Goal: Task Accomplishment & Management: Complete application form

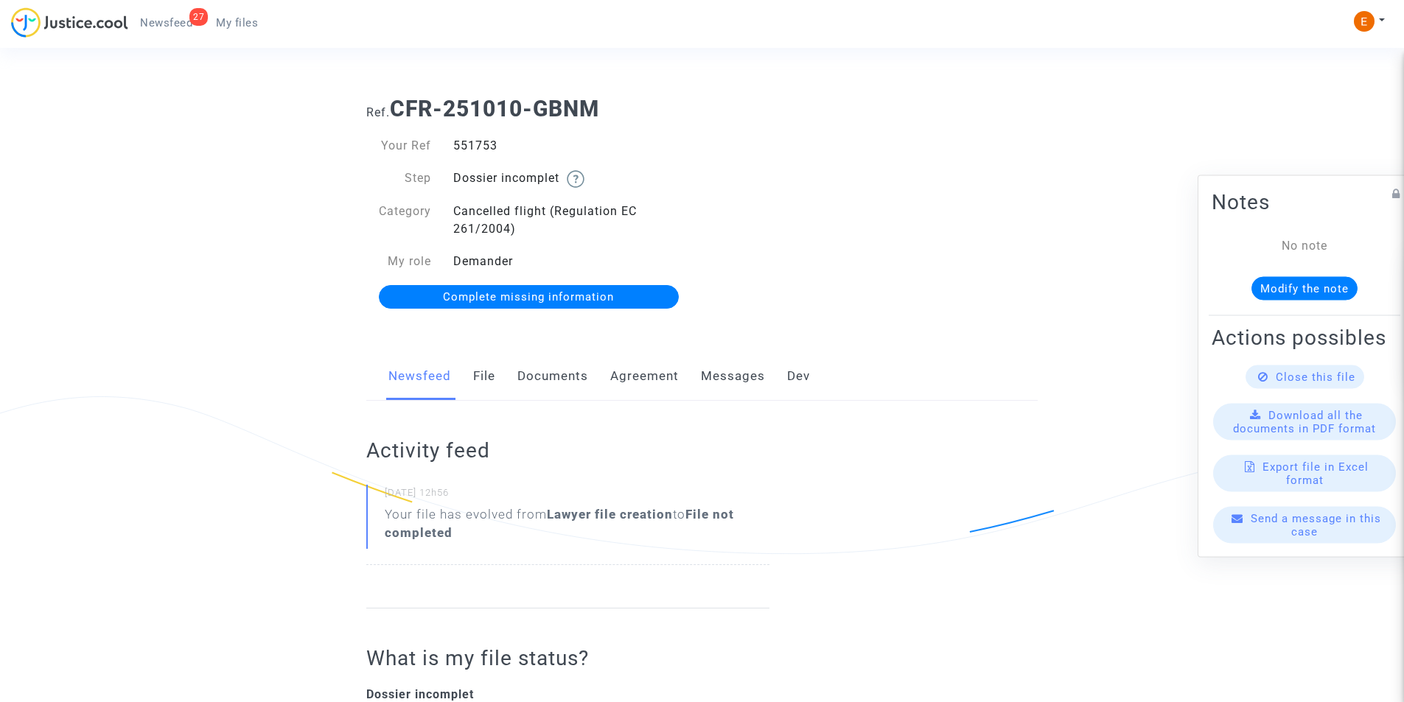
click at [549, 381] on link "Documents" at bounding box center [552, 376] width 71 height 49
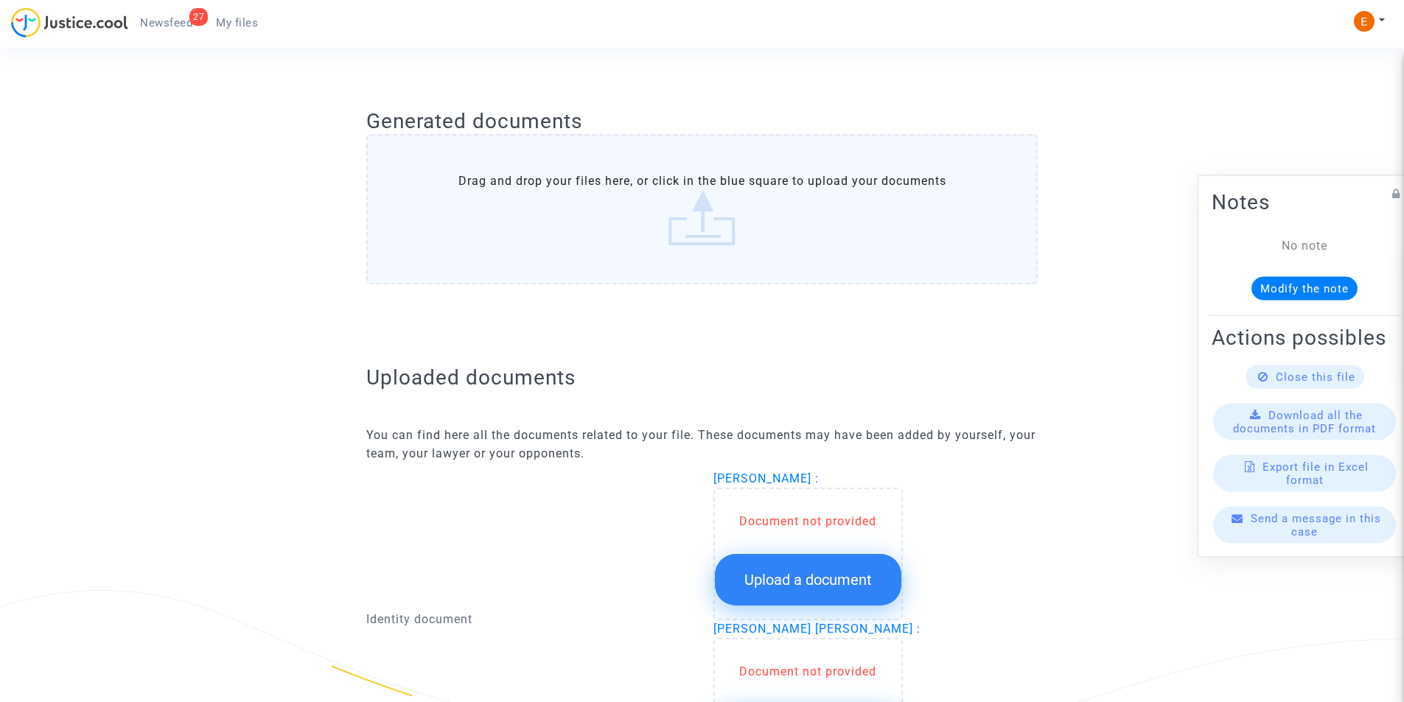
scroll to position [811, 0]
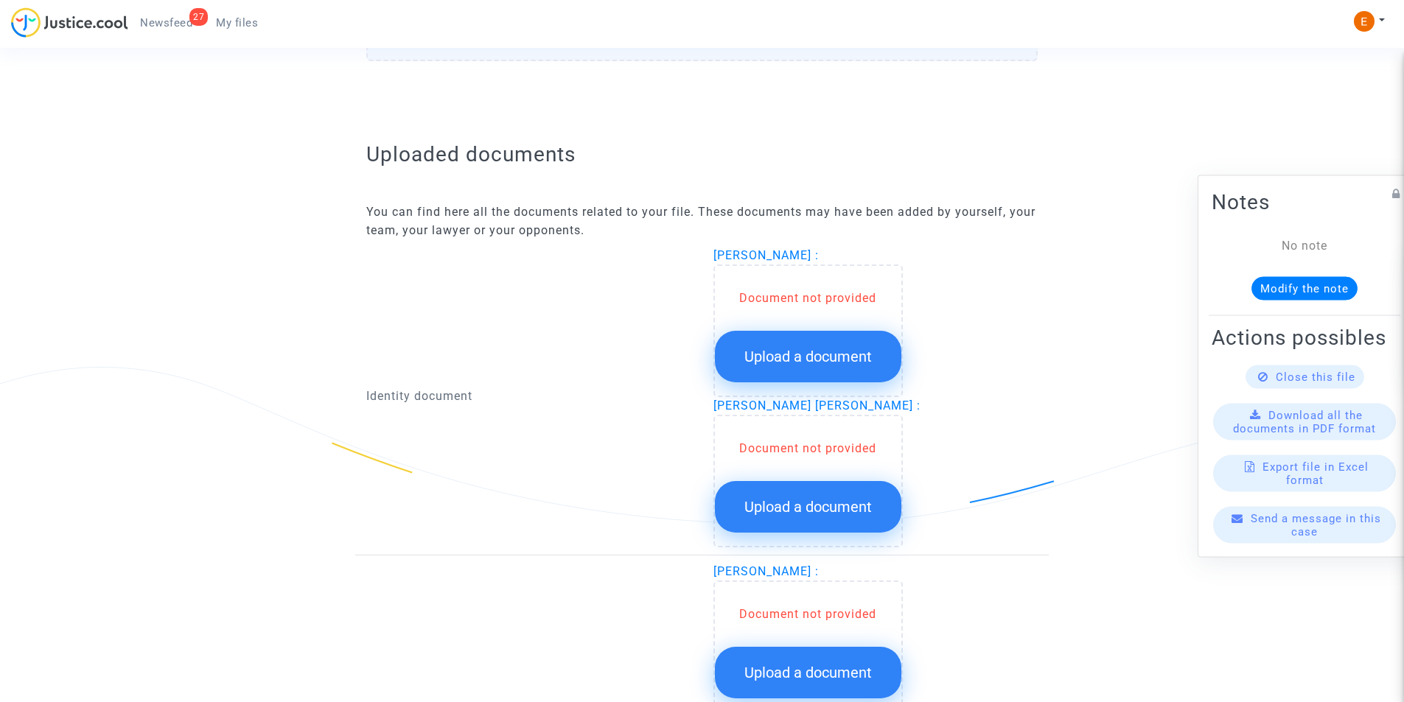
click at [793, 353] on span "Upload a document" at bounding box center [807, 357] width 127 height 18
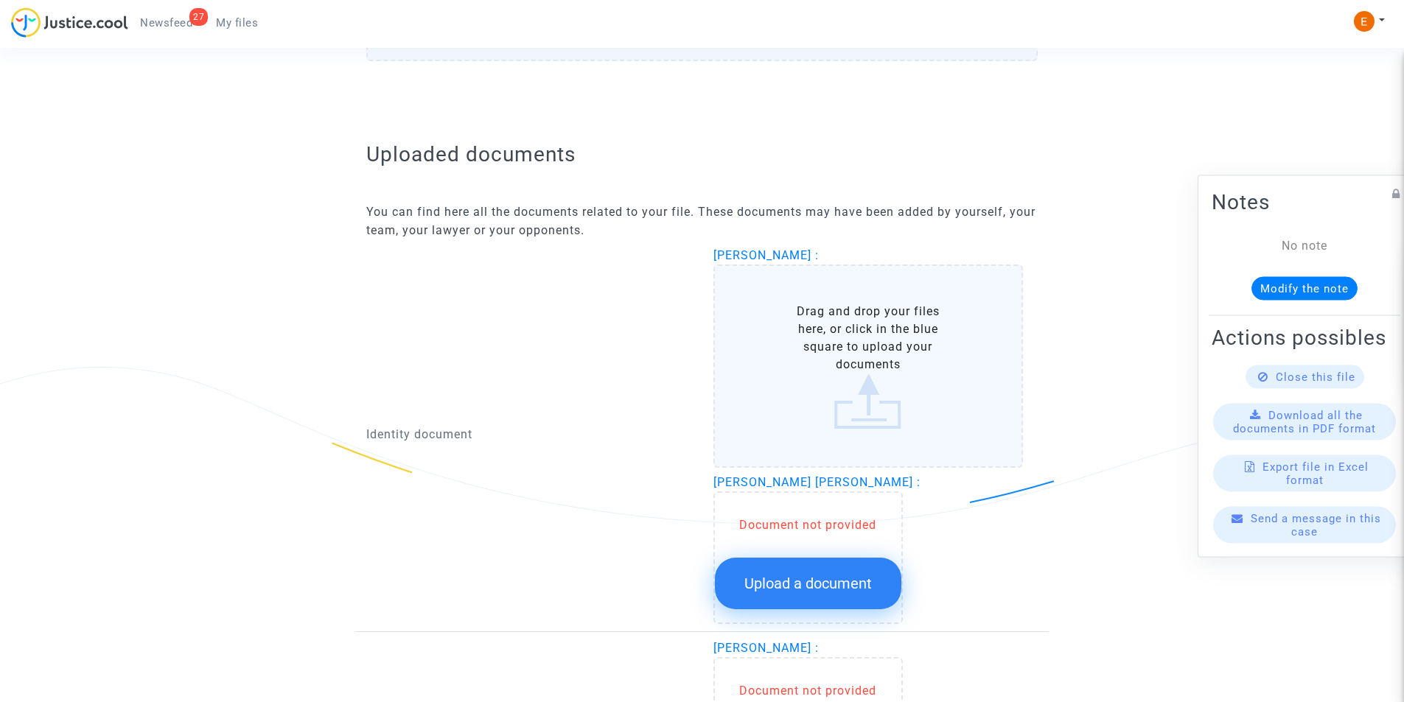
click at [793, 352] on label "Drag and drop your files here, or click in the blue square to upload your docum…" at bounding box center [868, 366] width 310 height 203
click at [0, 0] on input "Drag and drop your files here, or click in the blue square to upload your docum…" at bounding box center [0, 0] width 0 height 0
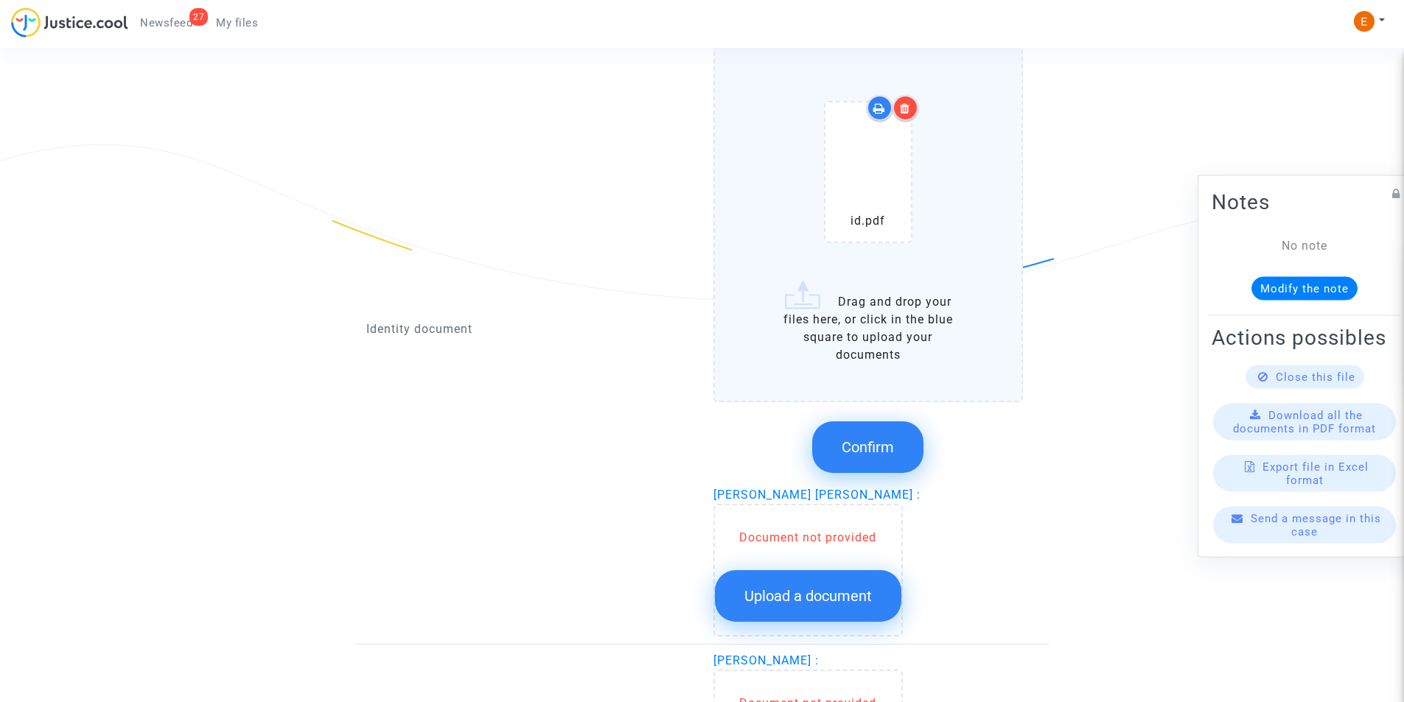
scroll to position [1105, 0]
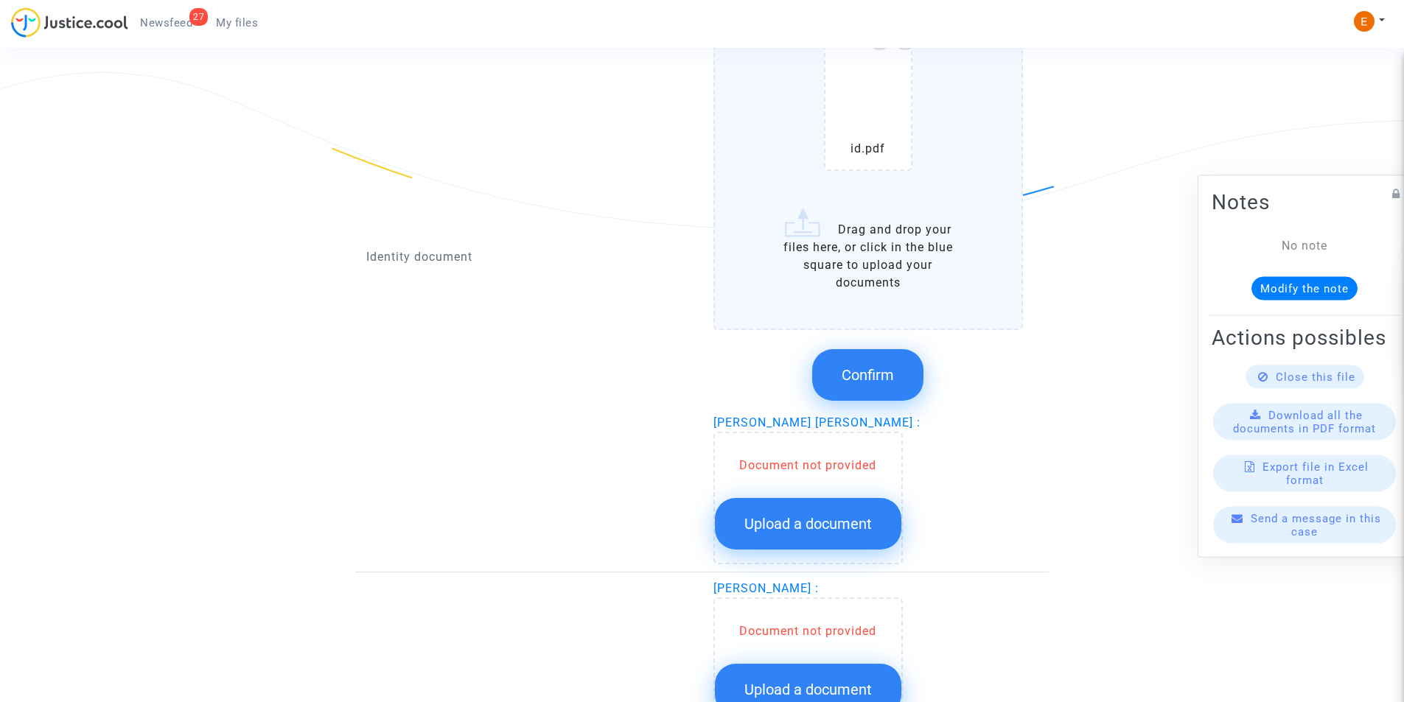
click at [839, 394] on button "Confirm" at bounding box center [867, 375] width 111 height 52
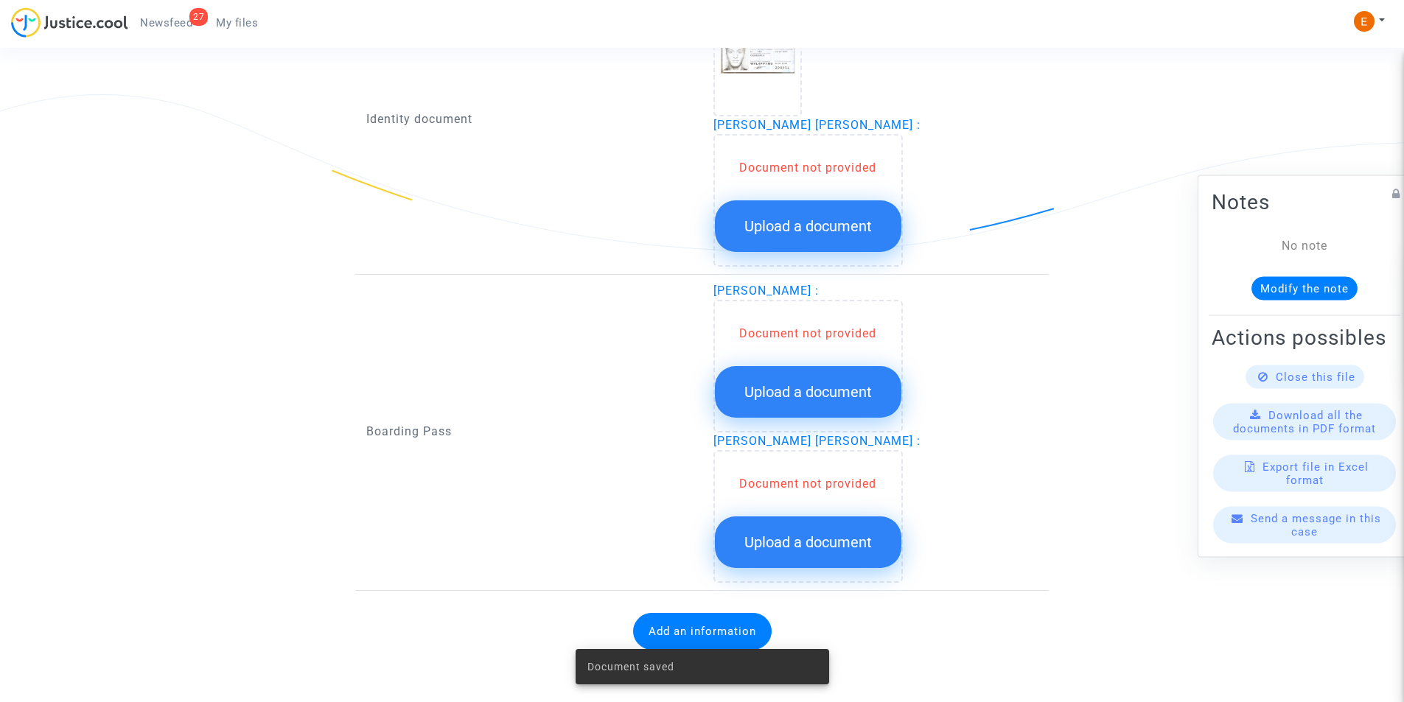
click at [824, 226] on span "Upload a document" at bounding box center [807, 226] width 127 height 18
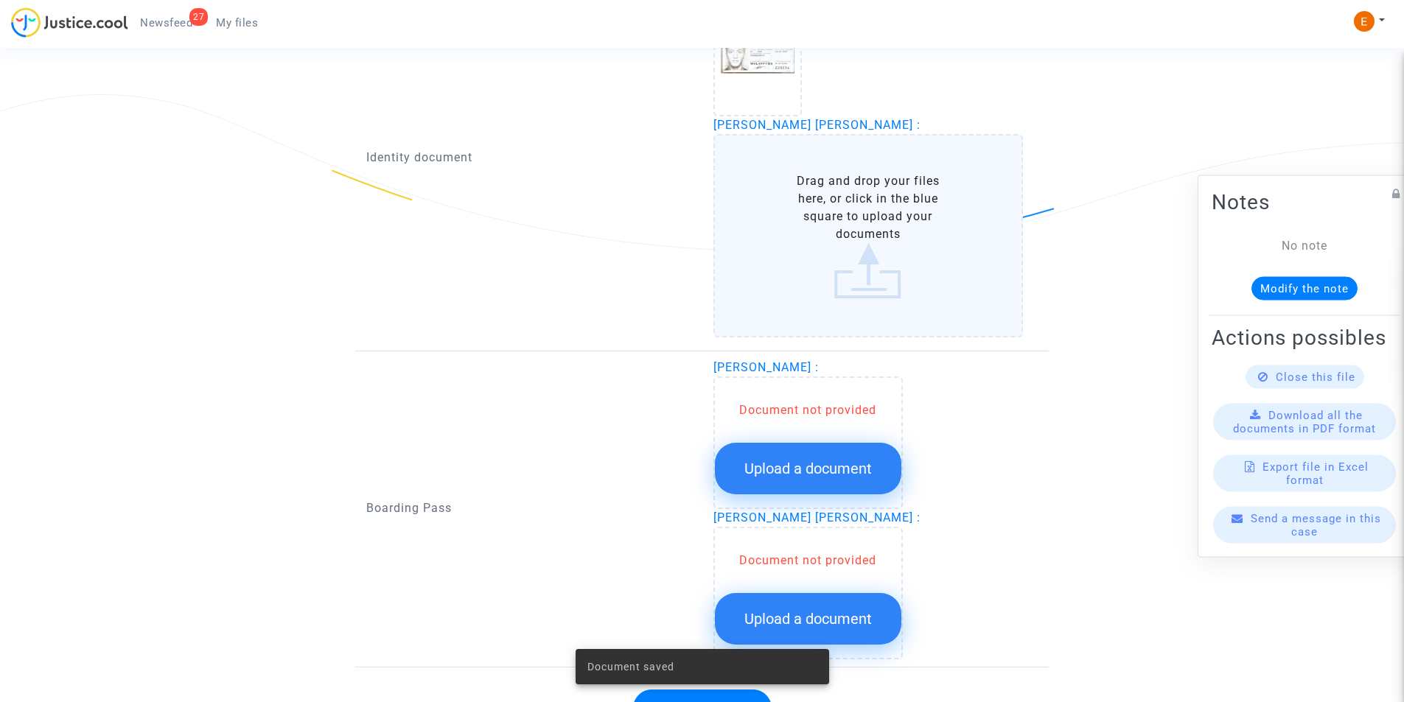
click at [824, 226] on label "Drag and drop your files here, or click in the blue square to upload your docum…" at bounding box center [868, 235] width 310 height 203
click at [0, 0] on input "Drag and drop your files here, or click in the blue square to upload your docum…" at bounding box center [0, 0] width 0 height 0
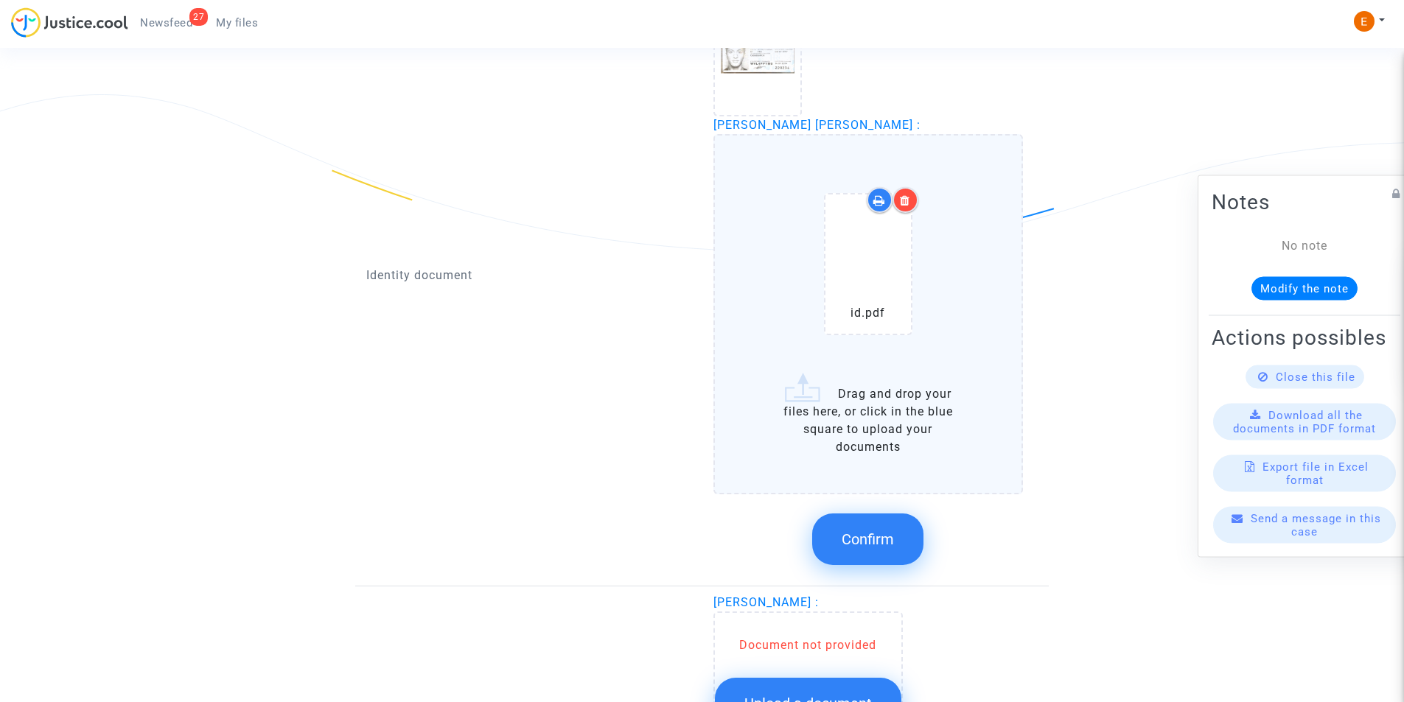
click at [873, 521] on button "Confirm" at bounding box center [867, 540] width 111 height 52
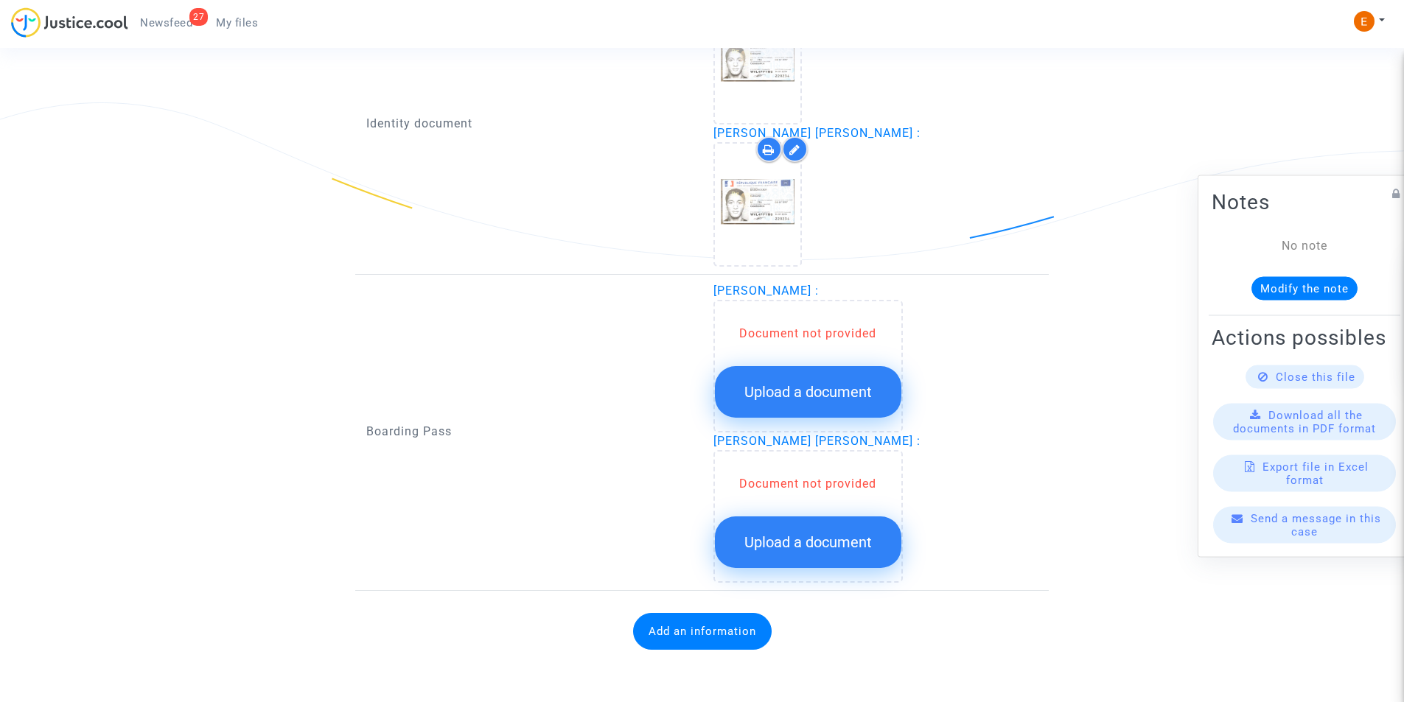
click at [792, 391] on span "Upload a document" at bounding box center [807, 392] width 127 height 18
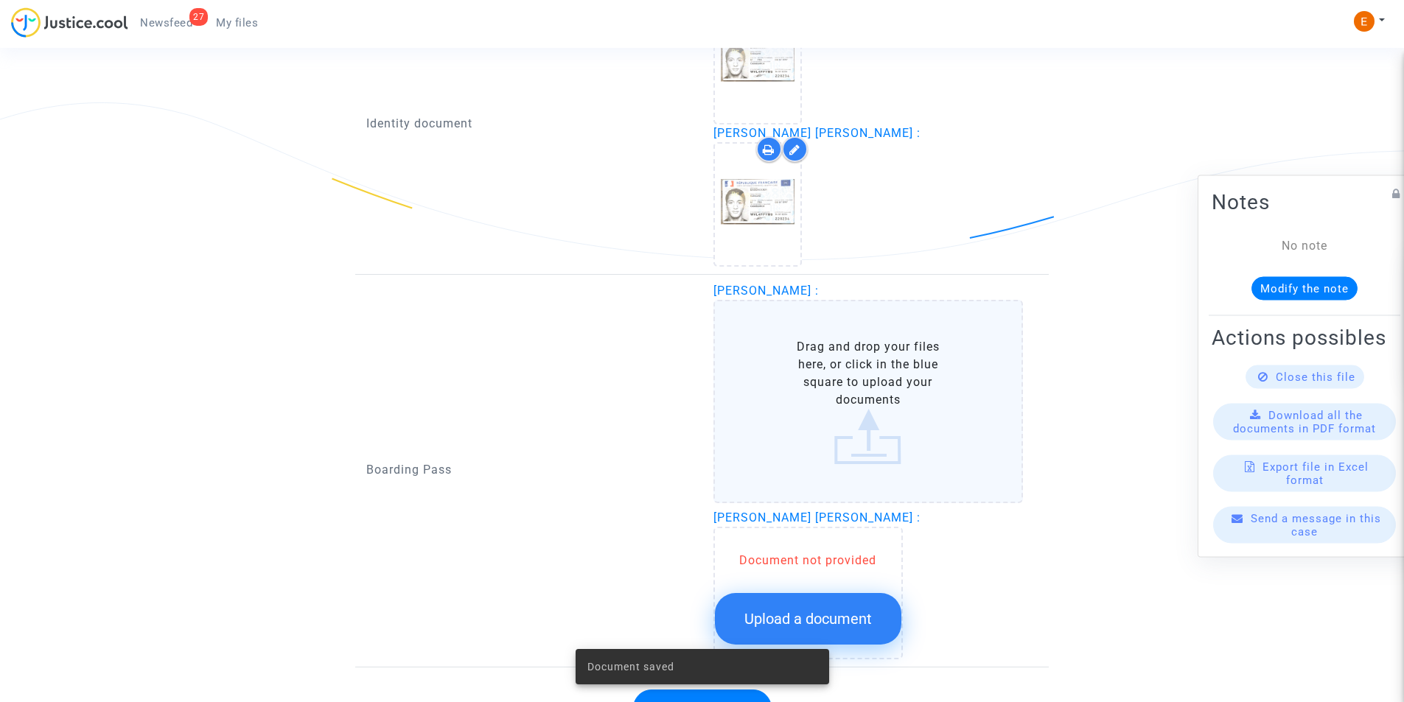
click at [800, 379] on label "Drag and drop your files here, or click in the blue square to upload your docum…" at bounding box center [868, 401] width 310 height 203
click at [0, 0] on input "Drag and drop your files here, or click in the blue square to upload your docum…" at bounding box center [0, 0] width 0 height 0
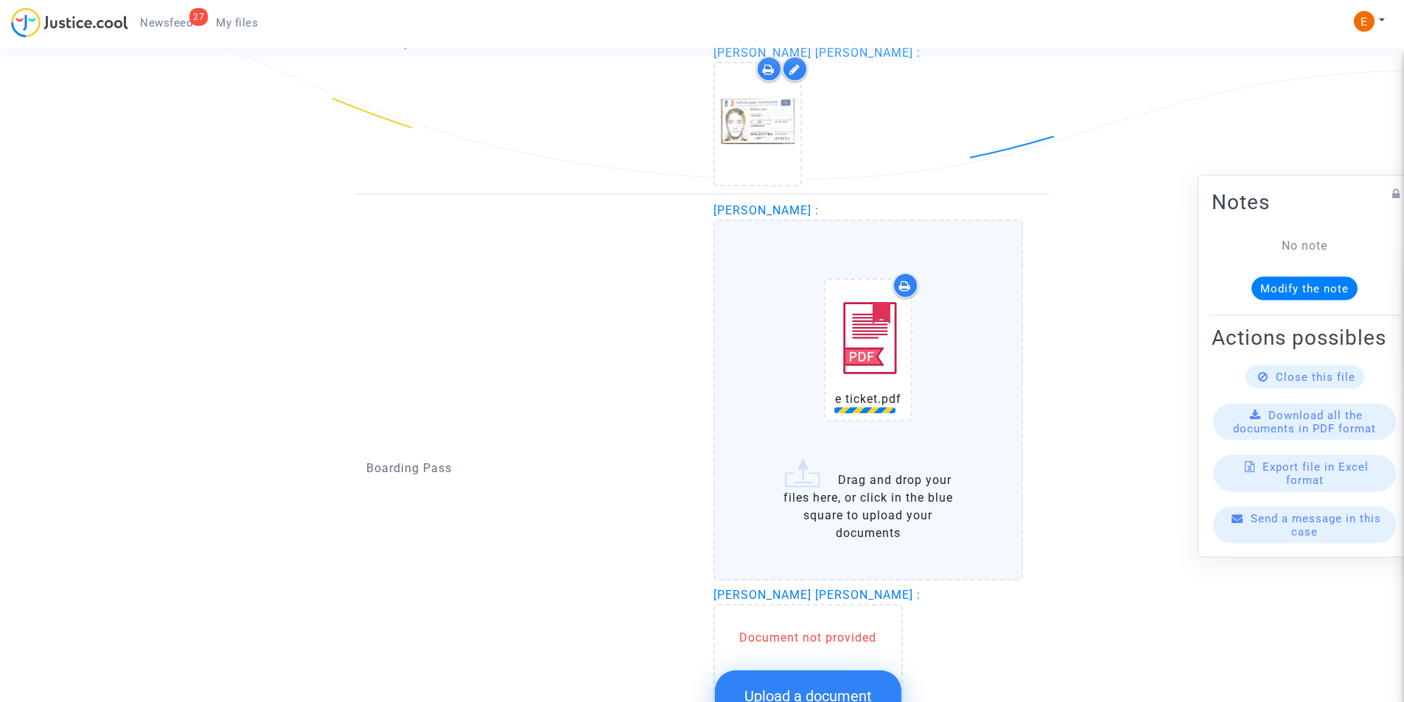
scroll to position [1296, 0]
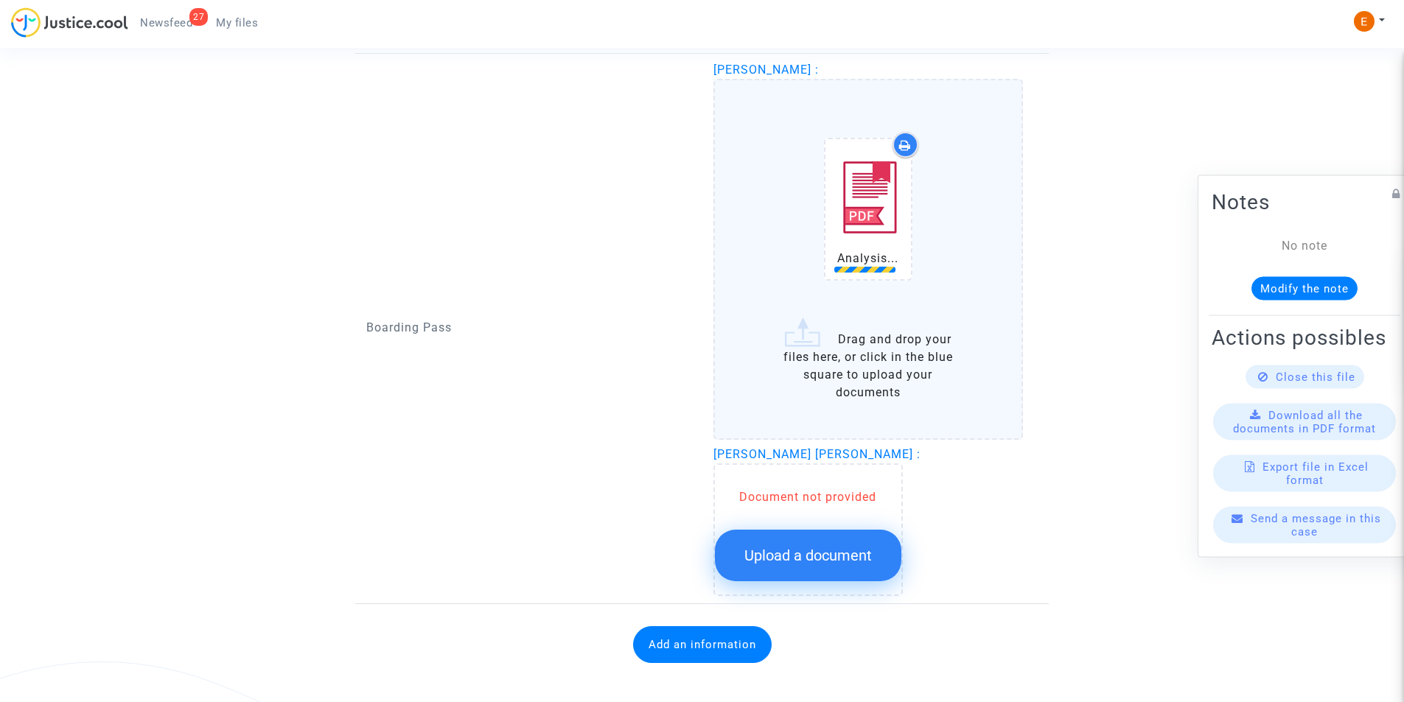
click at [786, 562] on div "Document not provided Upload a document" at bounding box center [807, 530] width 189 height 133
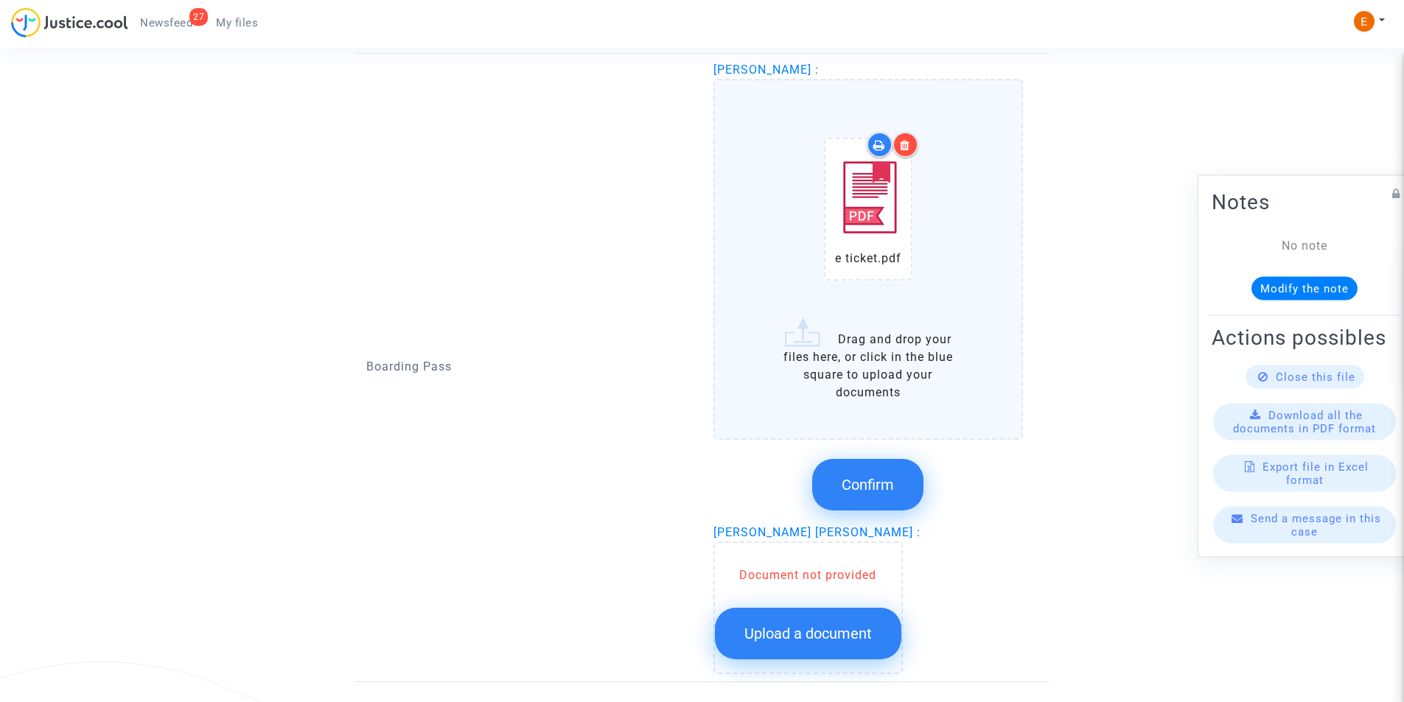
click at [792, 608] on button "Upload a document" at bounding box center [808, 634] width 186 height 52
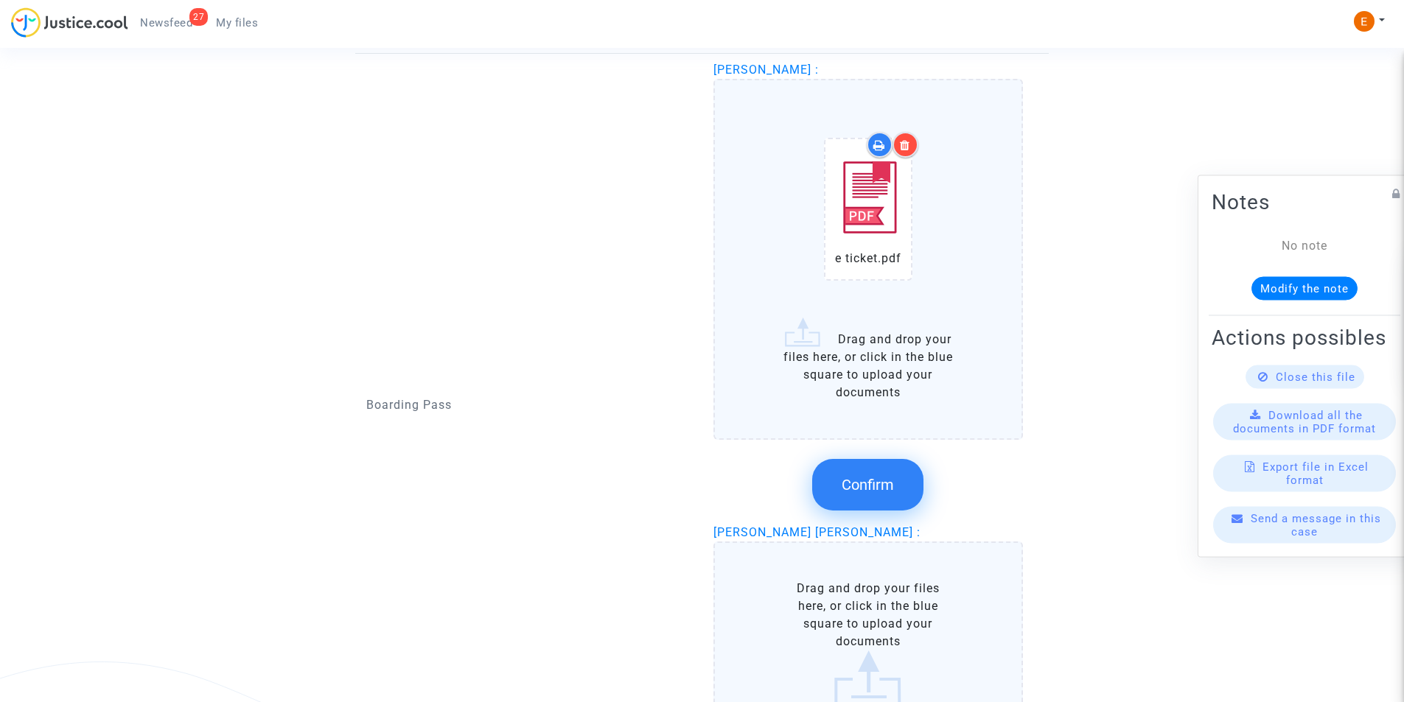
click at [798, 620] on label "Drag and drop your files here, or click in the blue square to upload your docum…" at bounding box center [868, 643] width 310 height 203
click at [0, 0] on input "Drag and drop your files here, or click in the blue square to upload your docum…" at bounding box center [0, 0] width 0 height 0
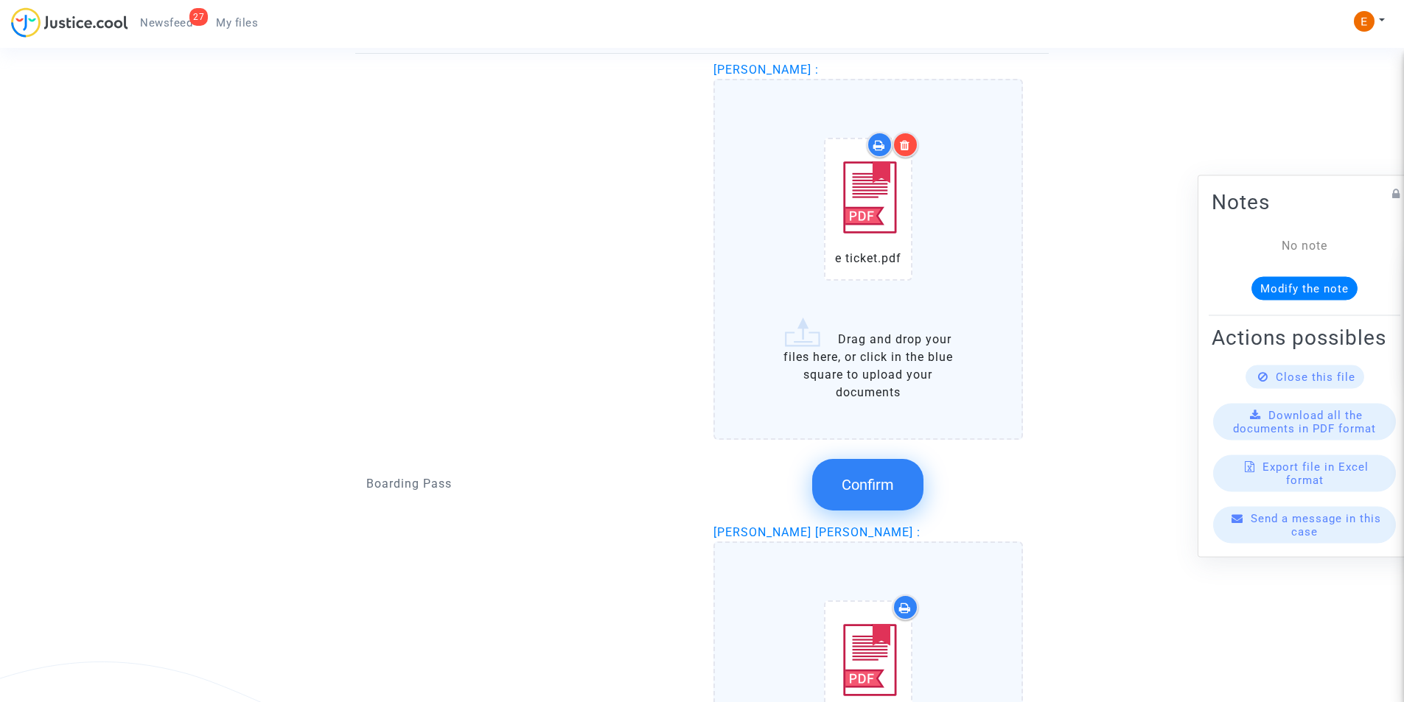
click at [848, 495] on button "Confirm" at bounding box center [867, 485] width 111 height 52
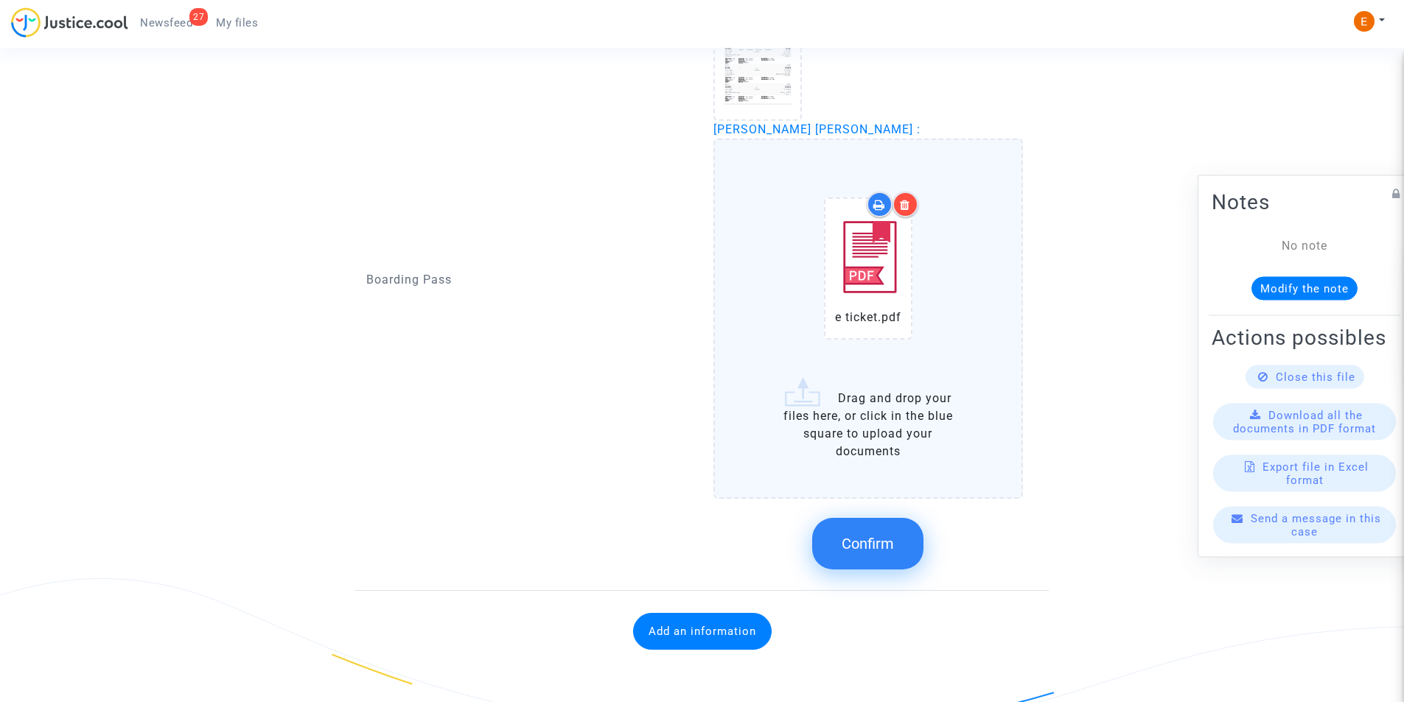
scroll to position [1380, 0]
click at [864, 537] on span "Confirm" at bounding box center [868, 544] width 52 height 18
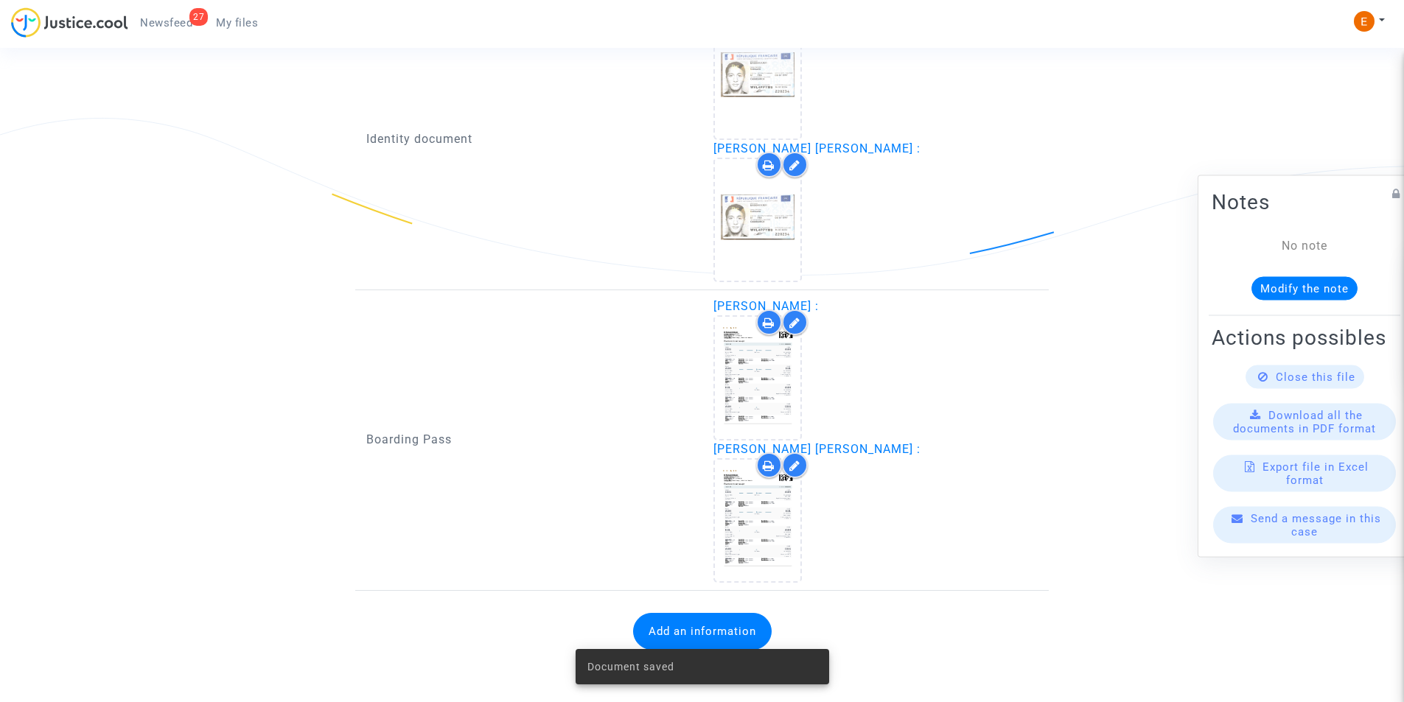
scroll to position [1060, 0]
click at [668, 627] on button "Add an information" at bounding box center [702, 631] width 139 height 37
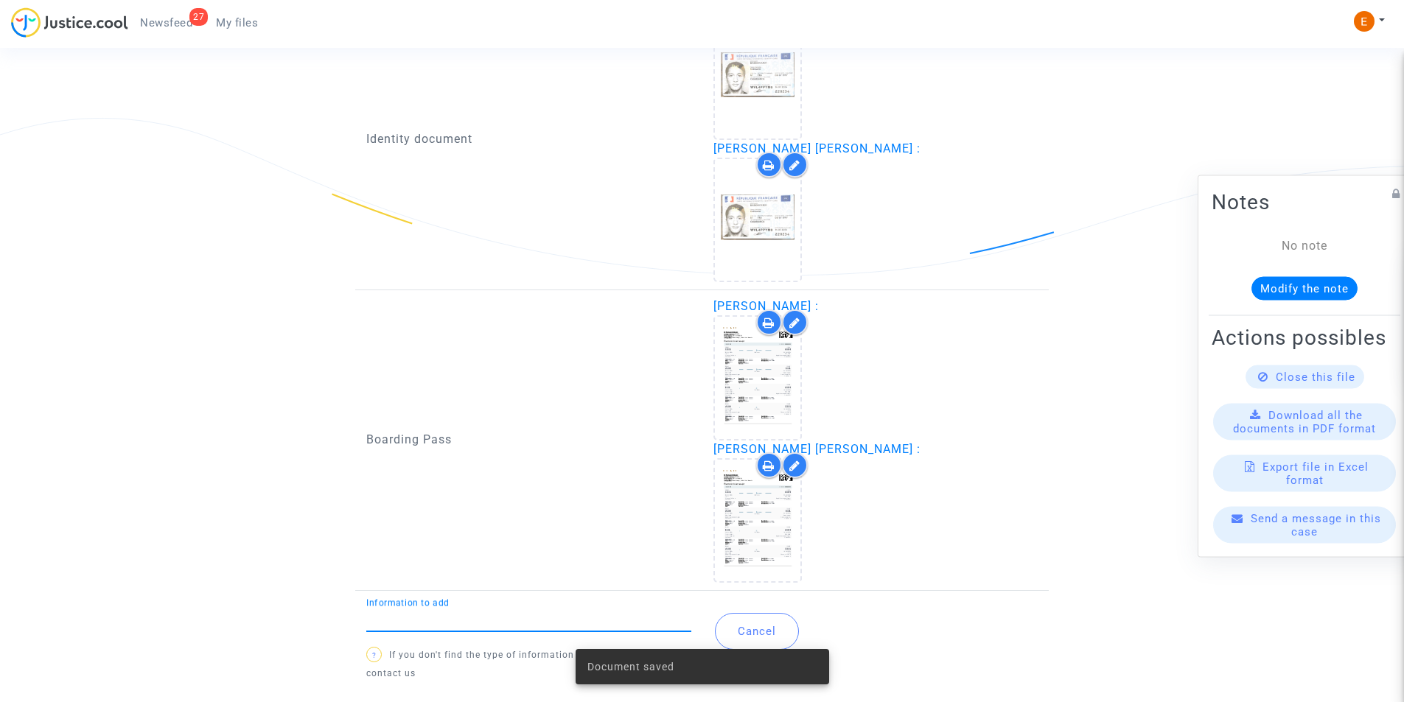
click at [602, 623] on input "Information to add" at bounding box center [528, 619] width 325 height 13
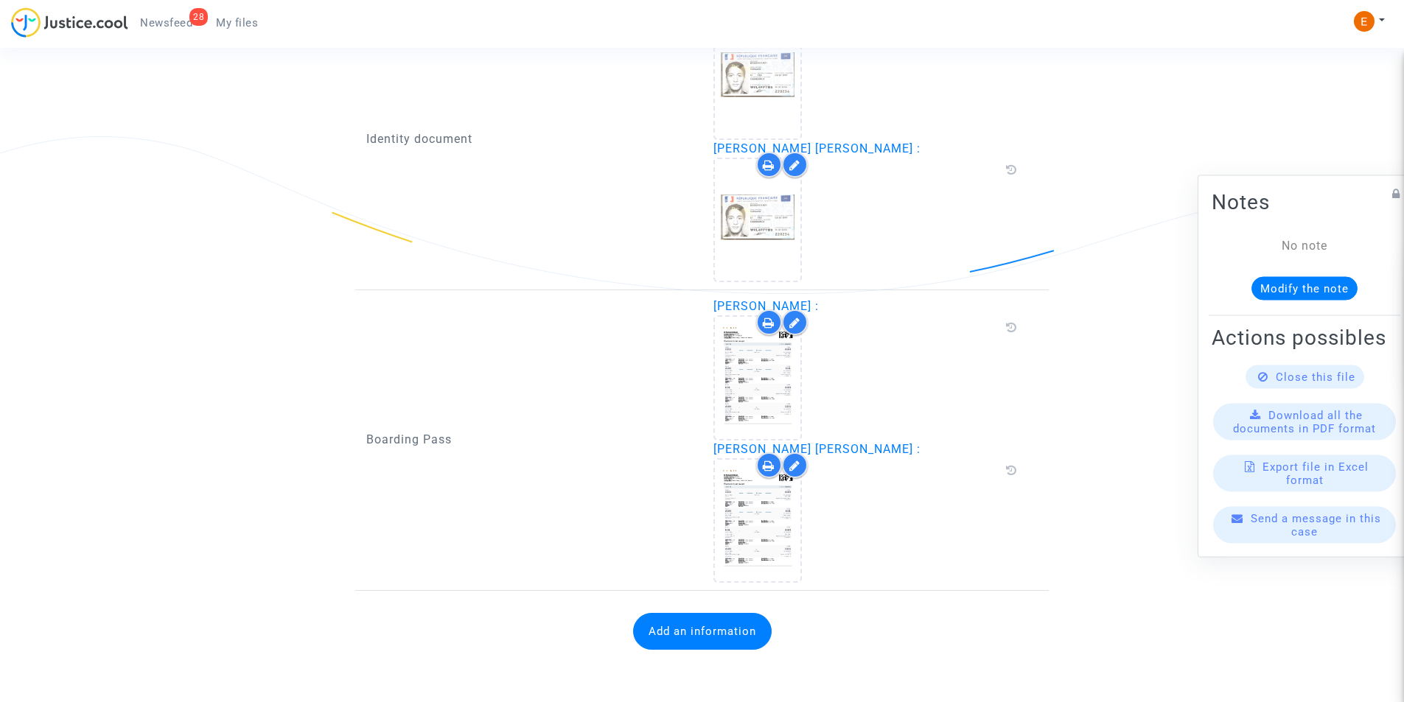
click at [723, 644] on button "Add an information" at bounding box center [702, 631] width 139 height 37
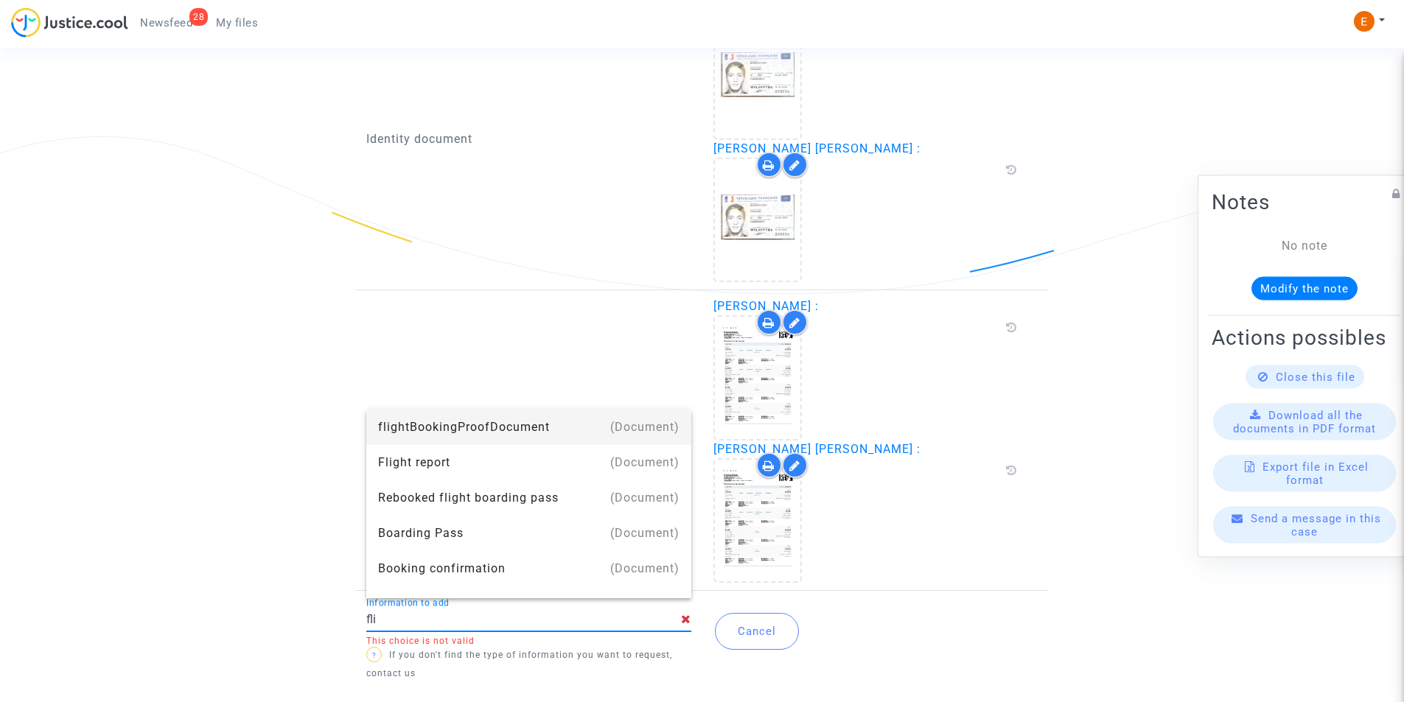
type input "Flight report"
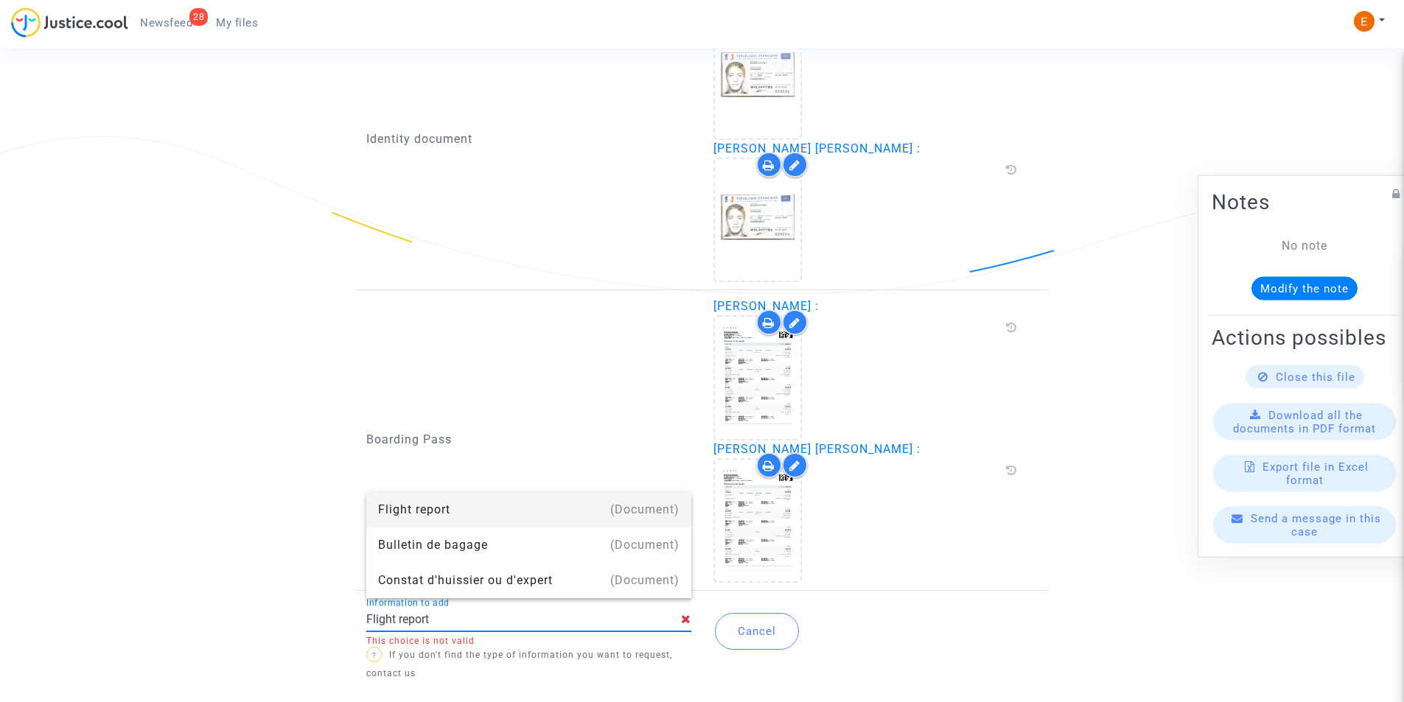
click at [489, 513] on div "Flight report" at bounding box center [528, 509] width 301 height 35
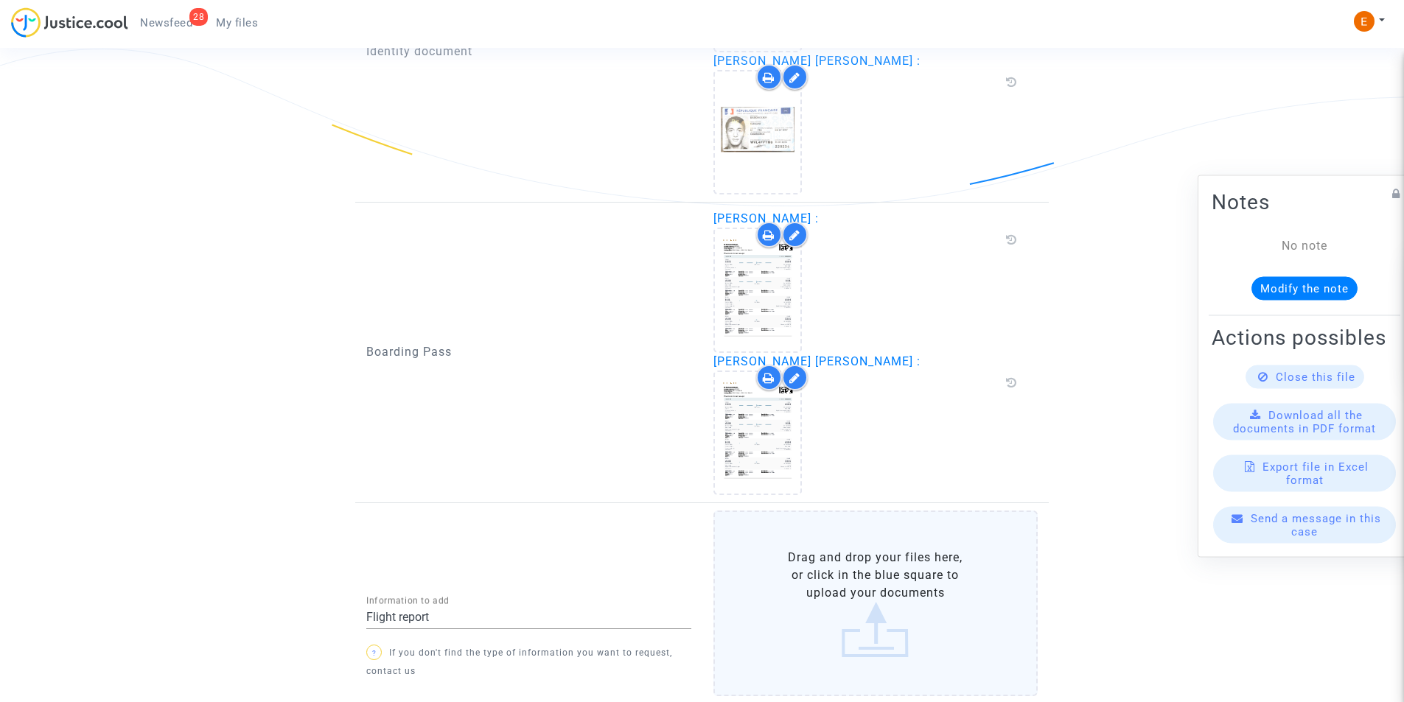
scroll to position [1240, 0]
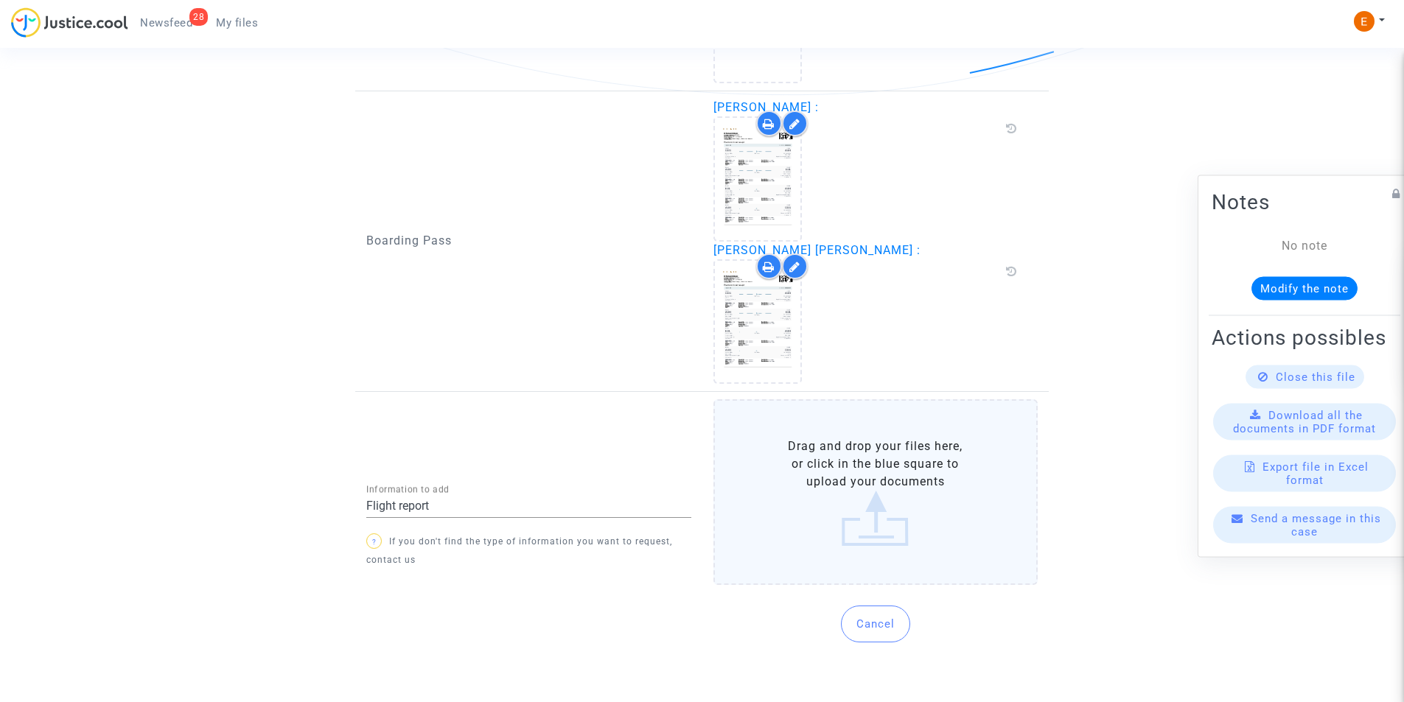
click at [786, 518] on label "Drag and drop your files here, or click in the blue square to upload your docum…" at bounding box center [875, 492] width 325 height 186
click at [0, 0] on input "Drag and drop your files here, or click in the blue square to upload your docum…" at bounding box center [0, 0] width 0 height 0
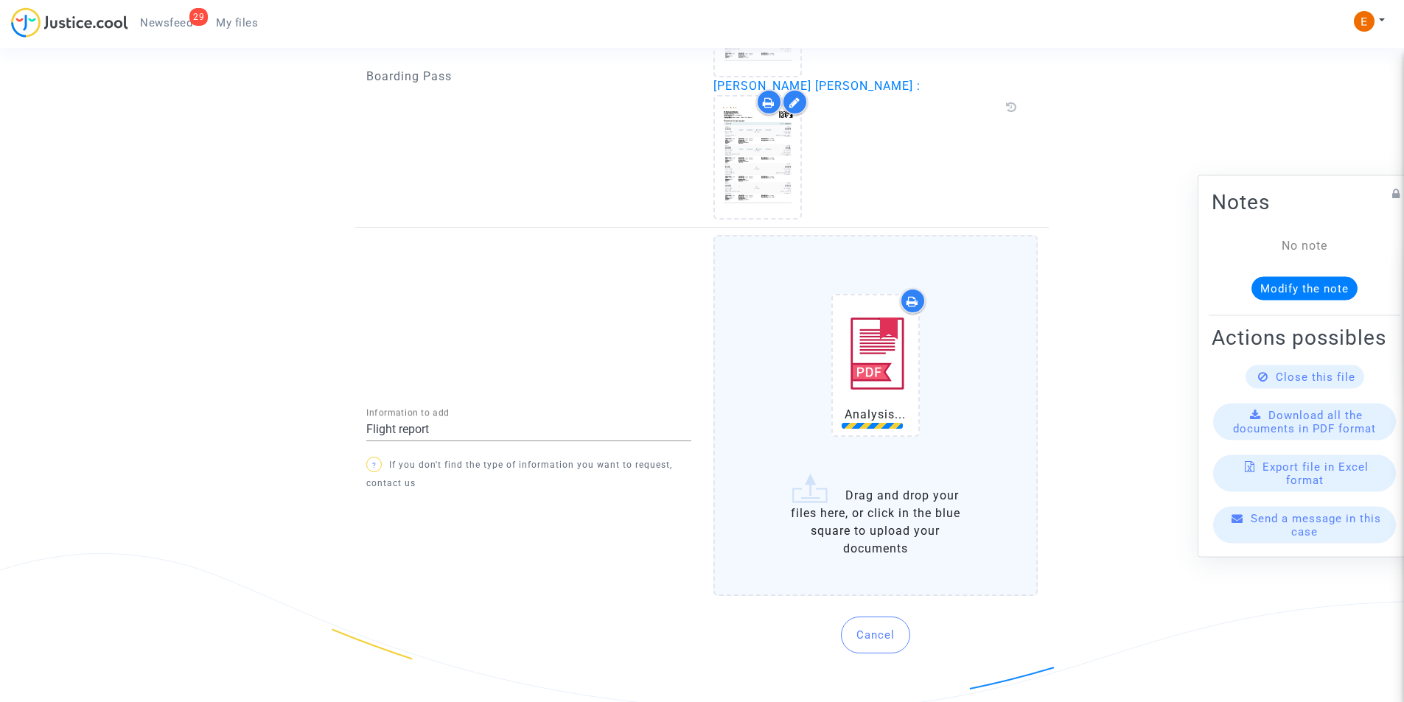
scroll to position [1416, 0]
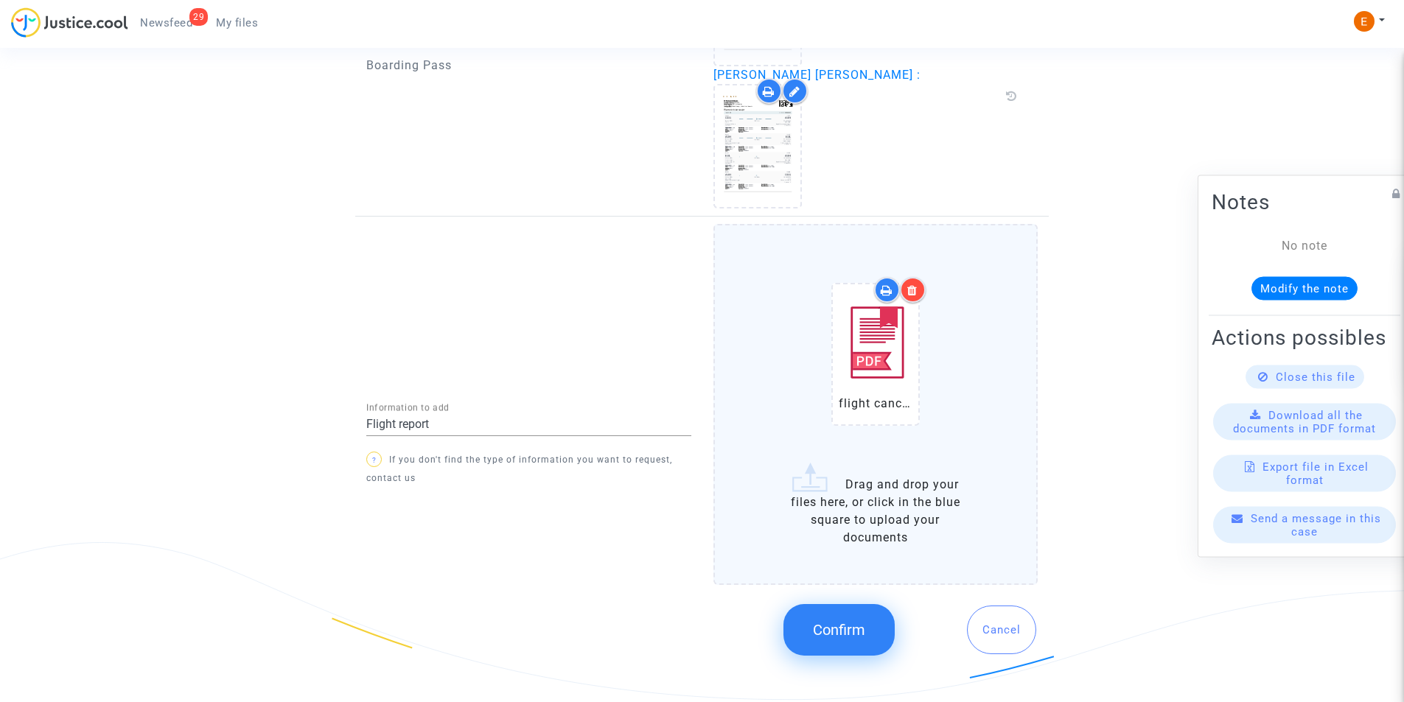
click at [857, 632] on span "Confirm" at bounding box center [839, 630] width 52 height 18
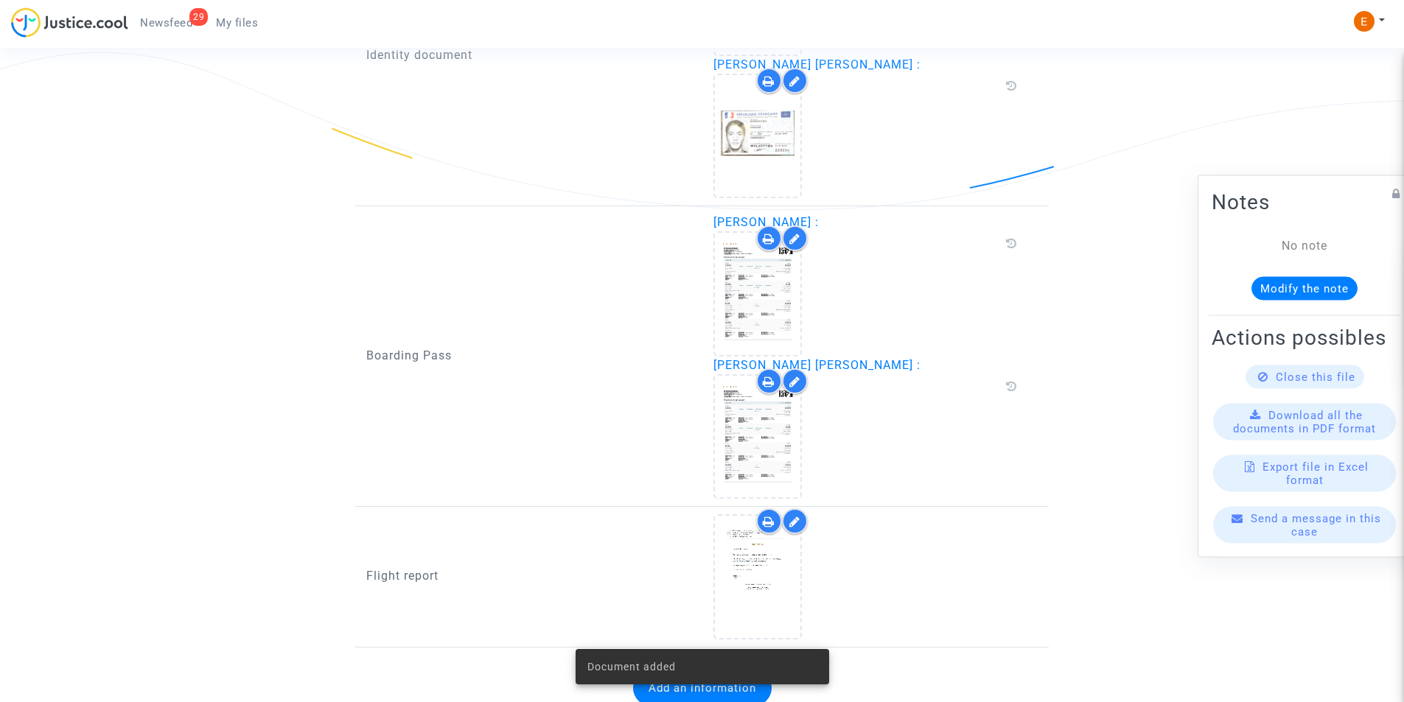
scroll to position [1182, 0]
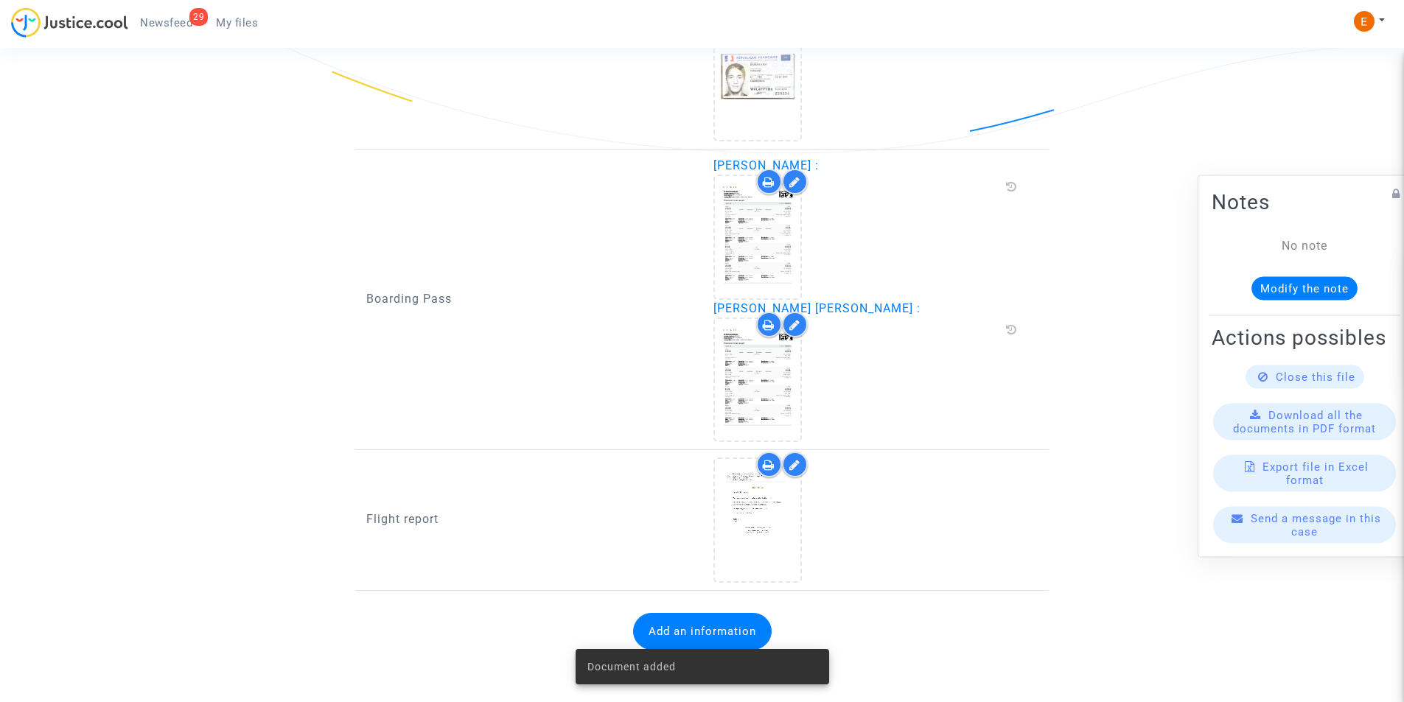
click at [688, 632] on div "Document added" at bounding box center [702, 667] width 289 height 71
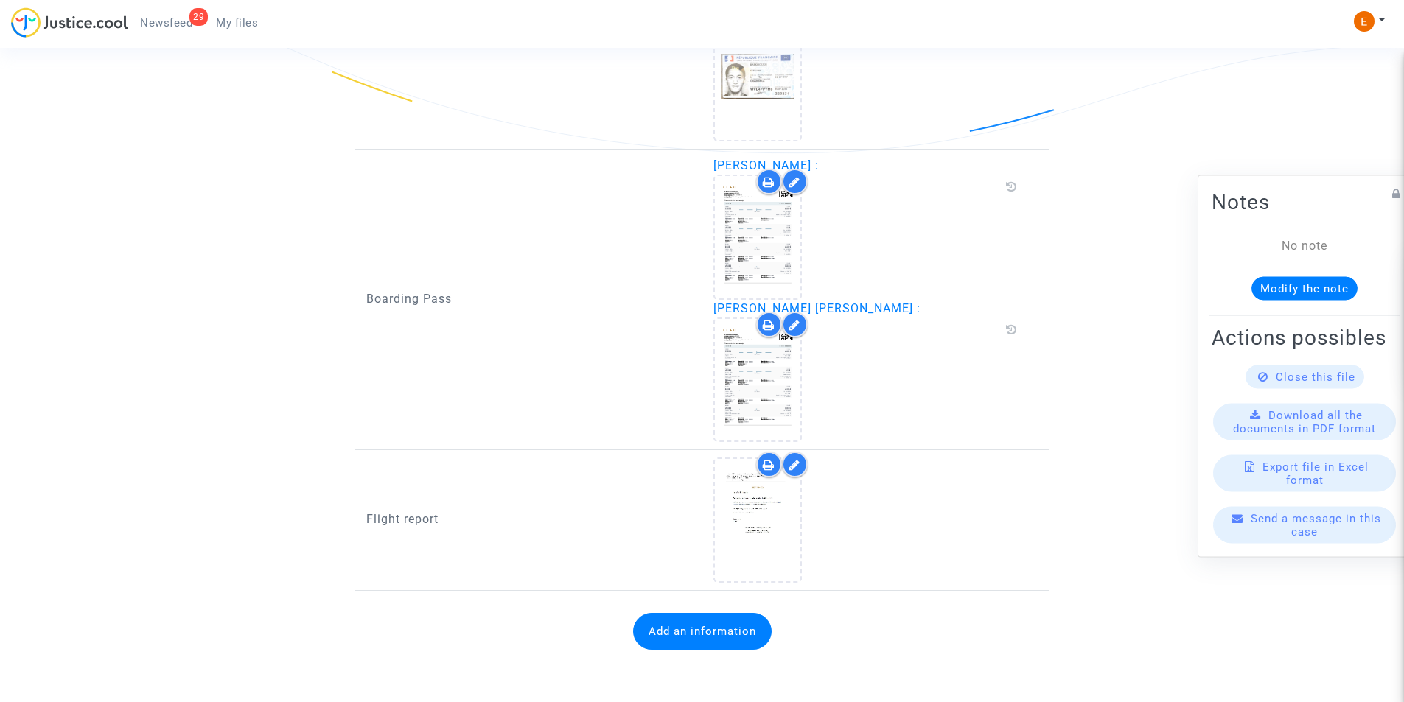
drag, startPoint x: 152, startPoint y: 280, endPoint x: 151, endPoint y: 262, distance: 18.4
click at [670, 625] on button "Add an information" at bounding box center [702, 631] width 139 height 37
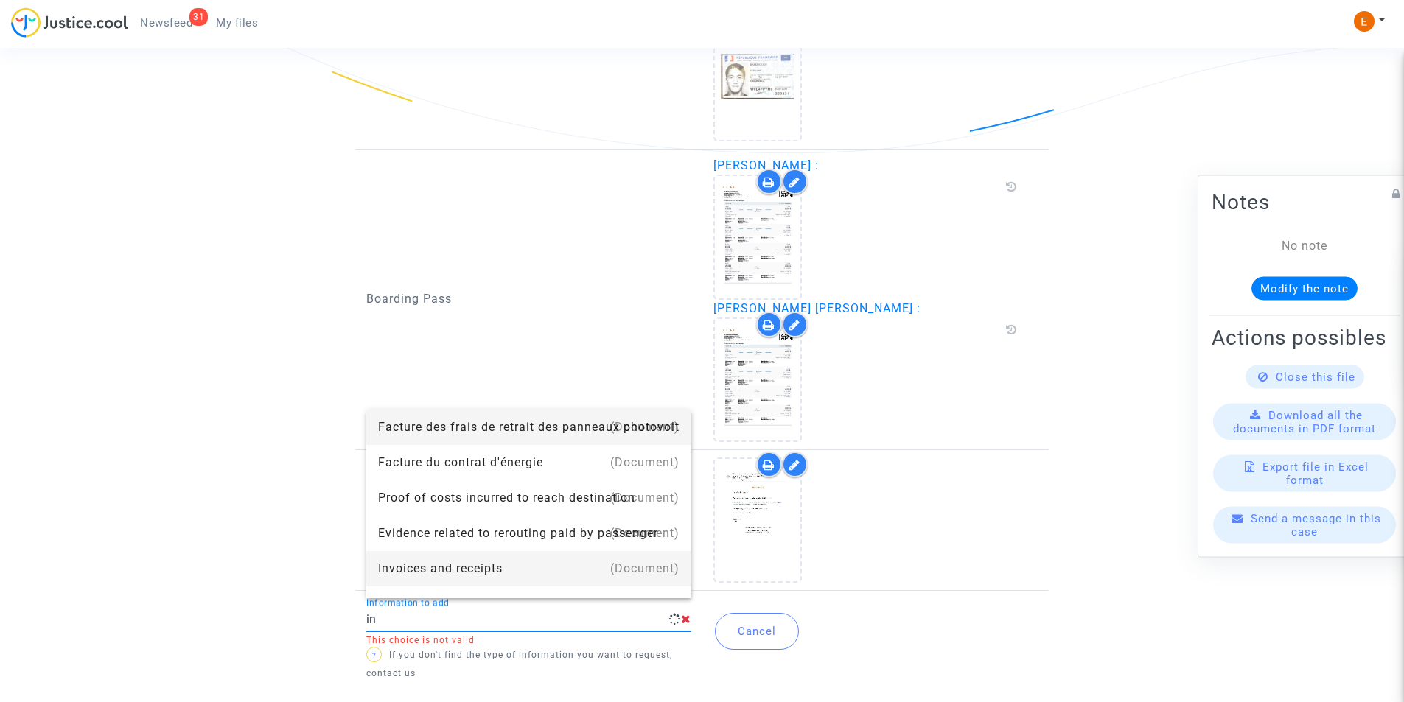
type input "i"
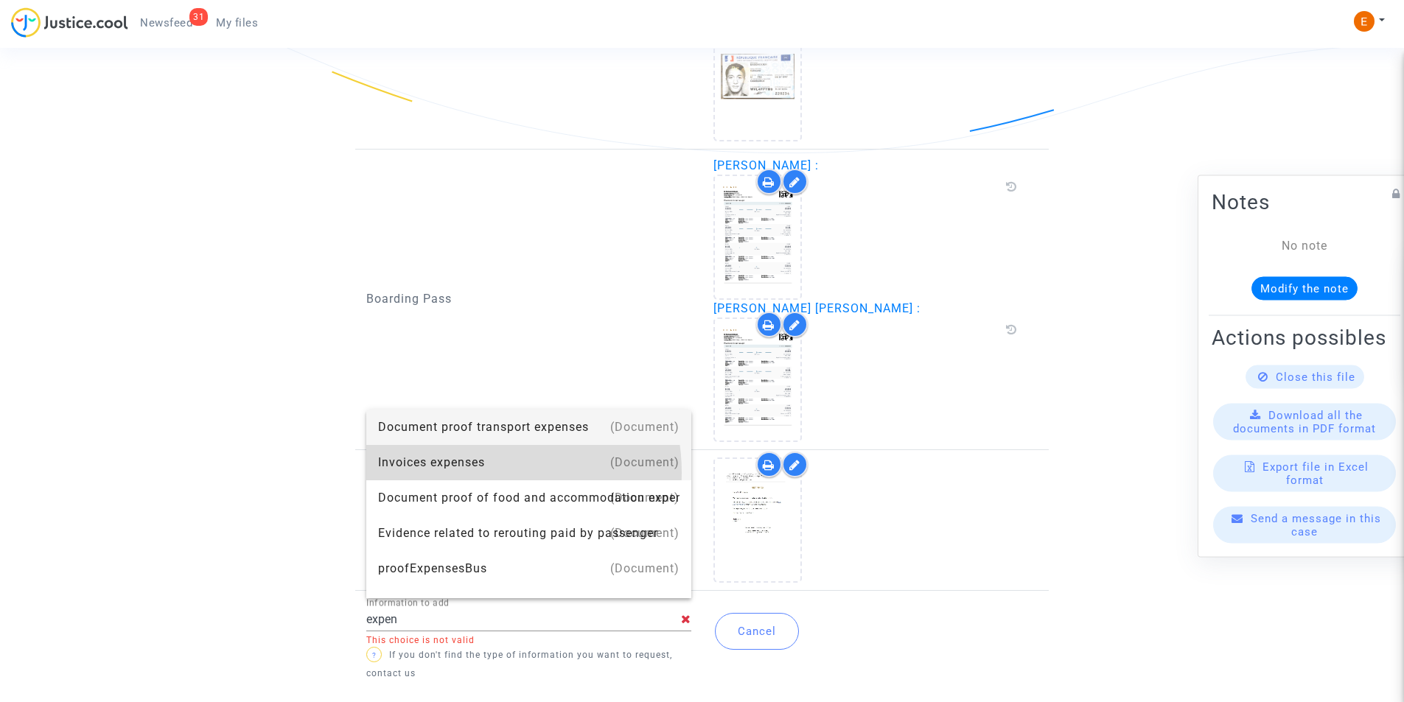
click at [486, 472] on div "Invoices expenses" at bounding box center [528, 462] width 301 height 35
type input "Invoices expenses"
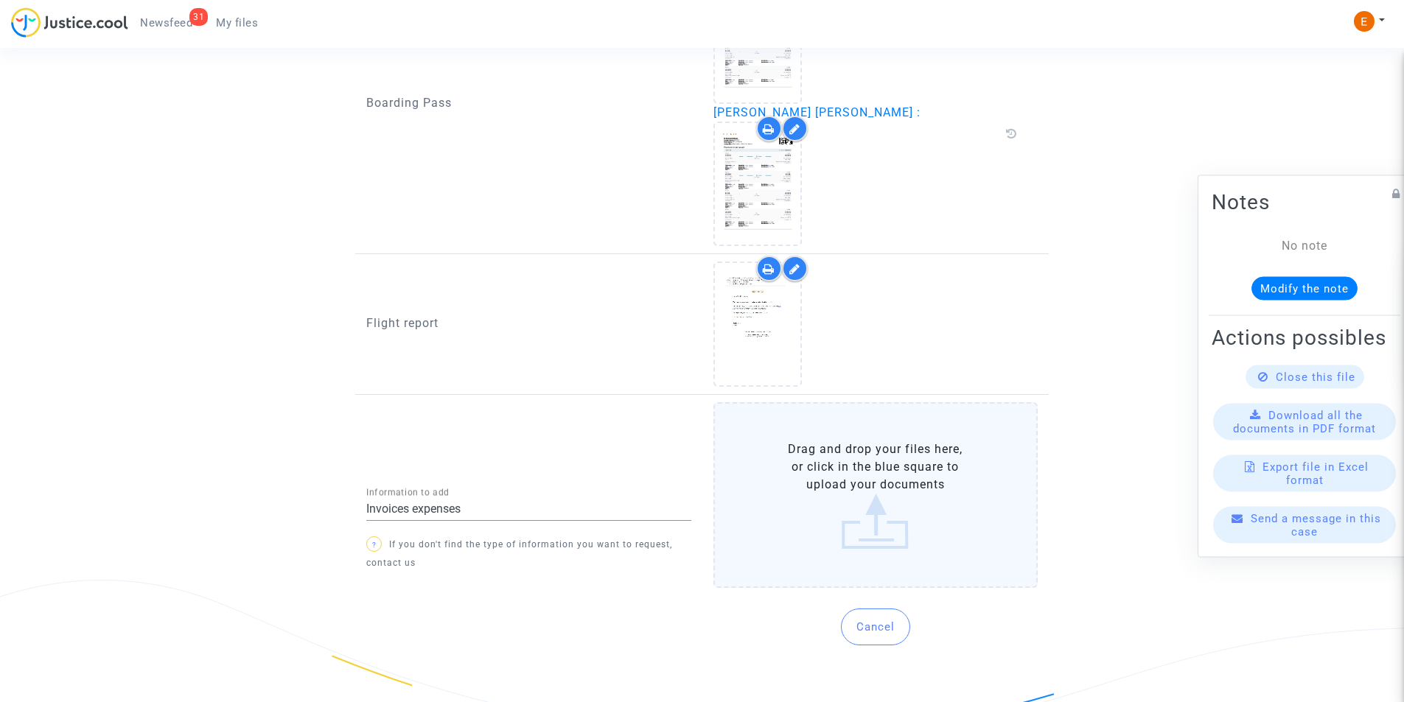
scroll to position [1381, 0]
click at [826, 499] on label "Drag and drop your files here, or click in the blue square to upload your docum…" at bounding box center [875, 492] width 325 height 186
click at [0, 0] on input "Drag and drop your files here, or click in the blue square to upload your docum…" at bounding box center [0, 0] width 0 height 0
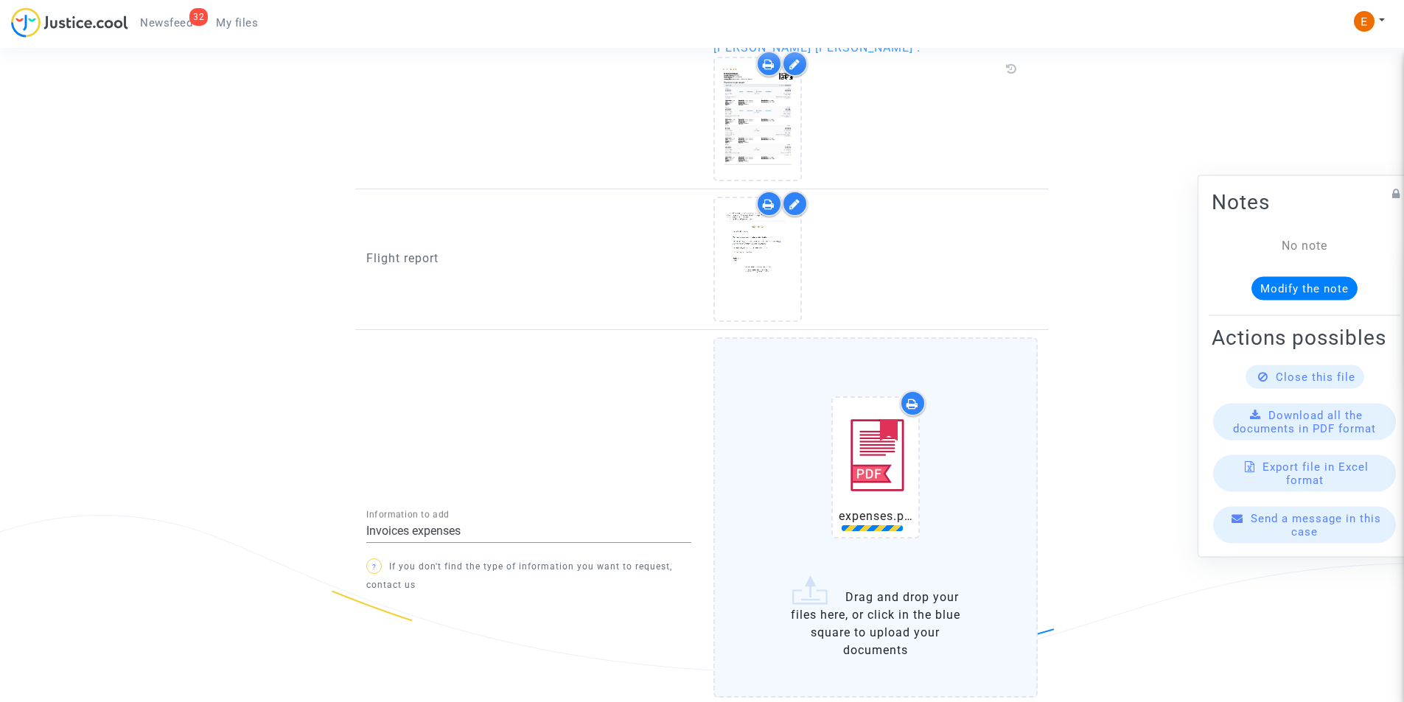
scroll to position [1528, 0]
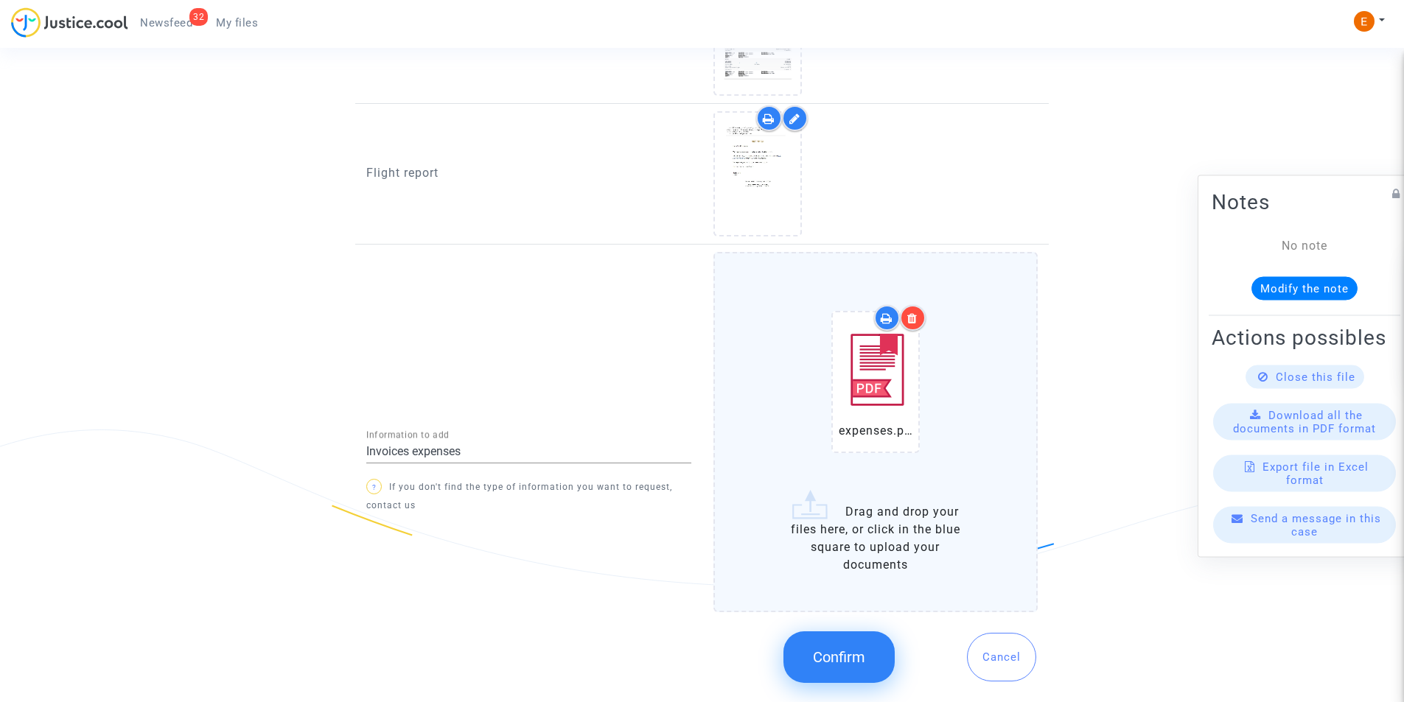
click at [862, 646] on button "Confirm" at bounding box center [838, 658] width 111 height 52
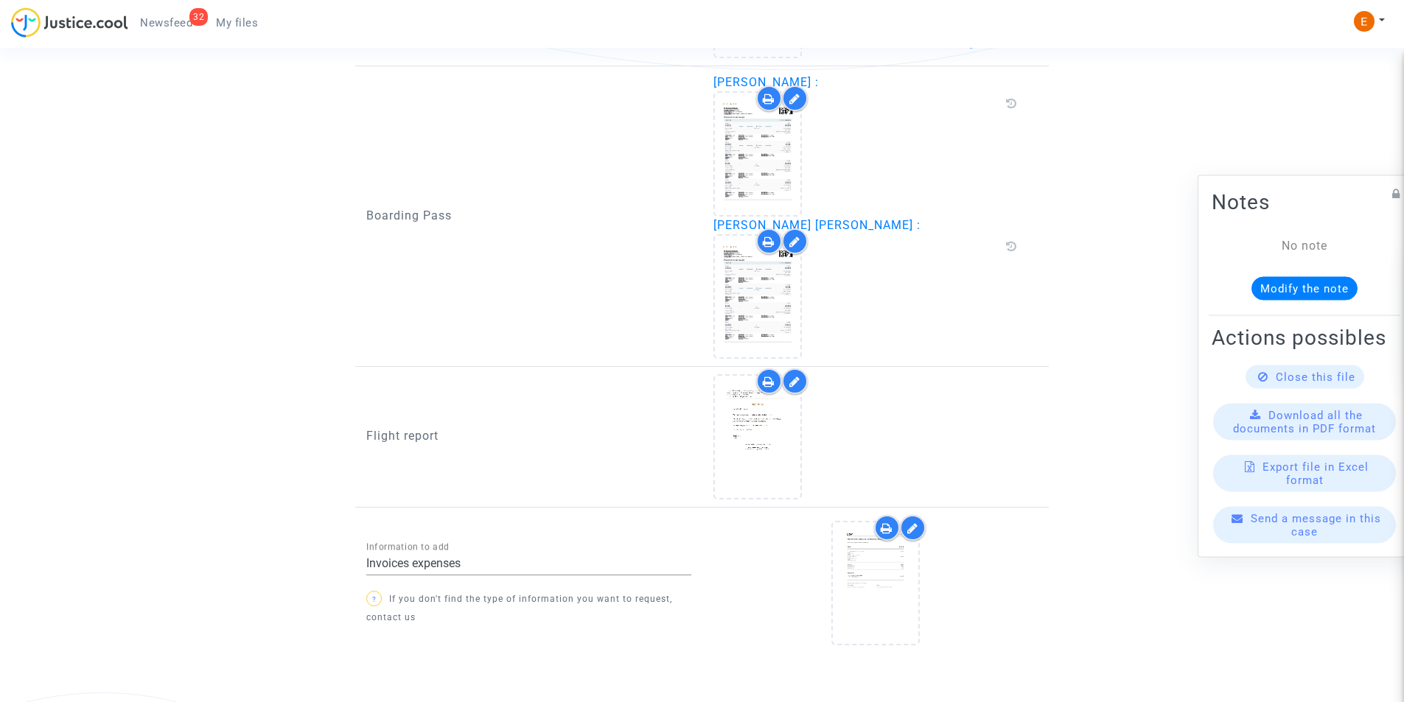
scroll to position [1322, 0]
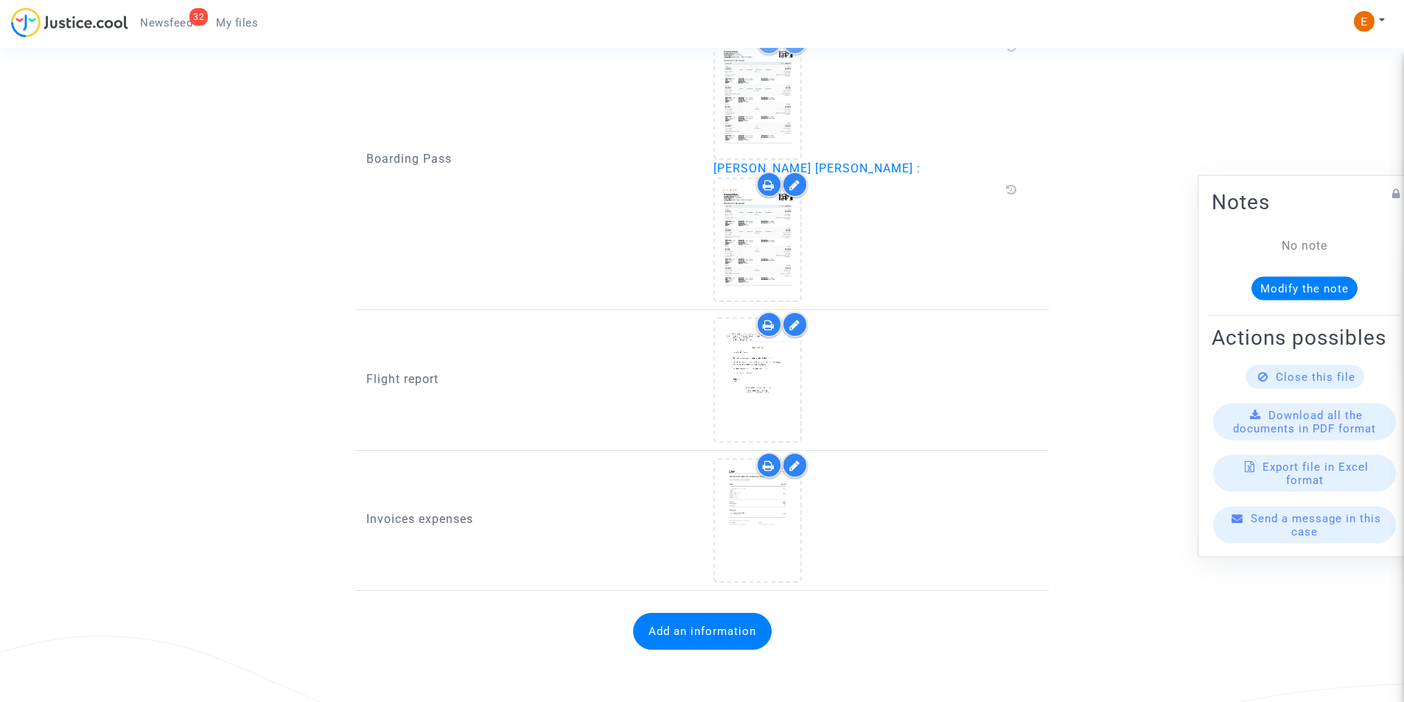
click at [690, 632] on button "Add an information" at bounding box center [702, 631] width 139 height 37
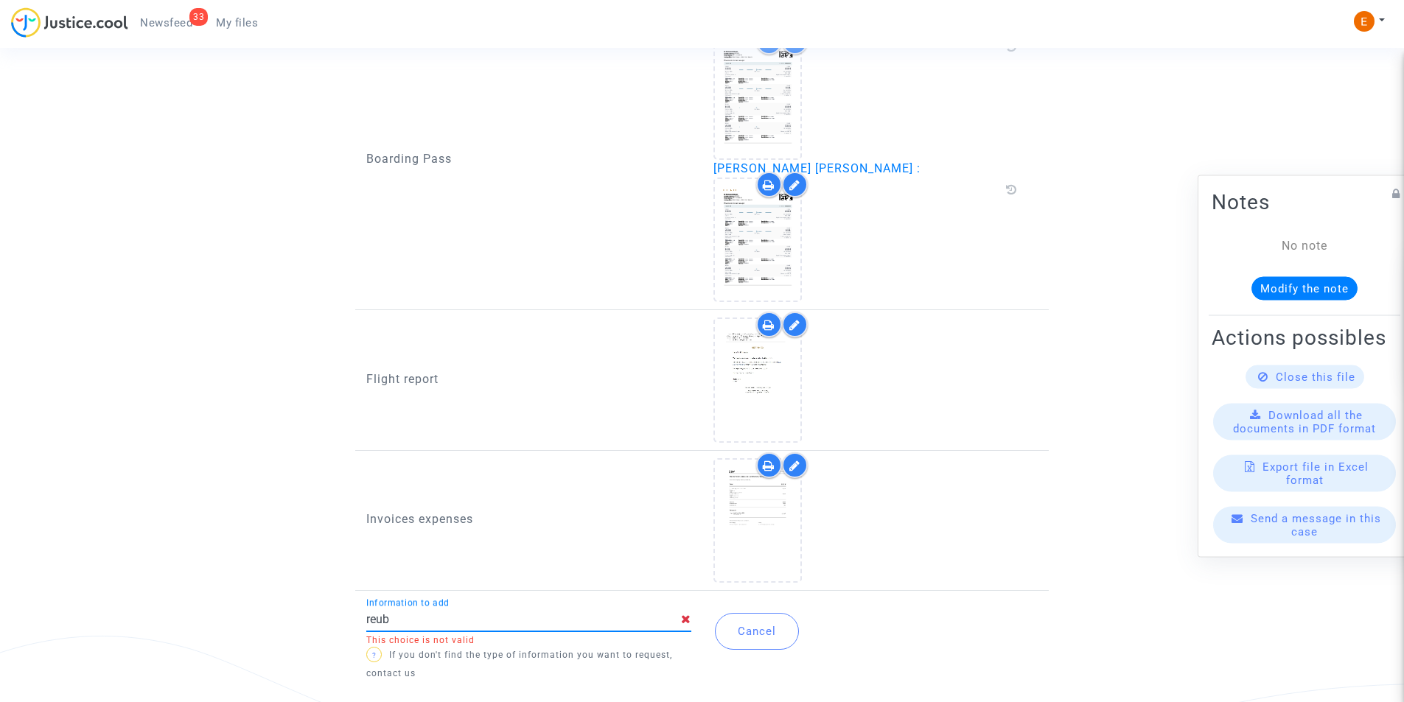
click at [518, 623] on input "reub" at bounding box center [523, 619] width 315 height 13
type input "r"
drag, startPoint x: 631, startPoint y: 394, endPoint x: 709, endPoint y: 377, distance: 79.9
click at [627, 394] on div "Flight report" at bounding box center [528, 380] width 347 height 125
click at [797, 325] on icon at bounding box center [794, 325] width 11 height 12
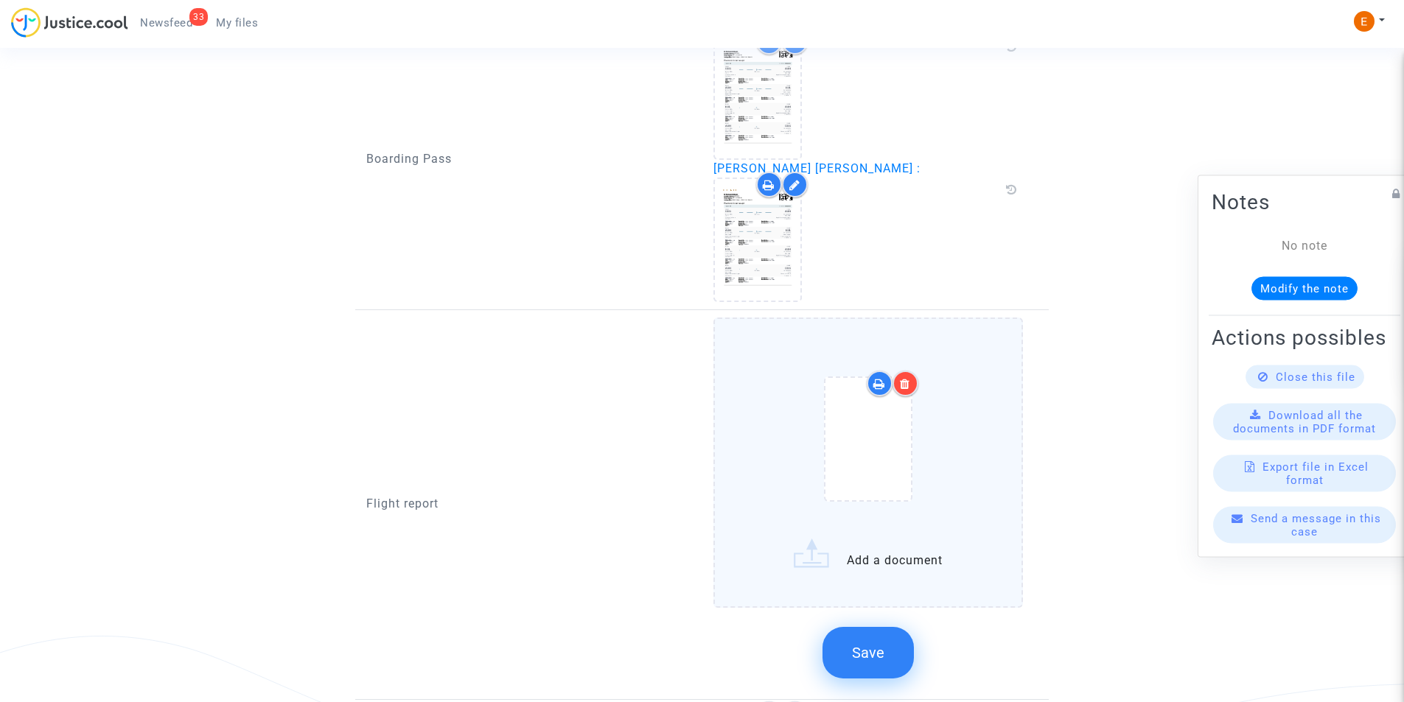
click at [951, 570] on label "Add a document" at bounding box center [868, 463] width 310 height 290
click at [0, 0] on input "Add a document" at bounding box center [0, 0] width 0 height 0
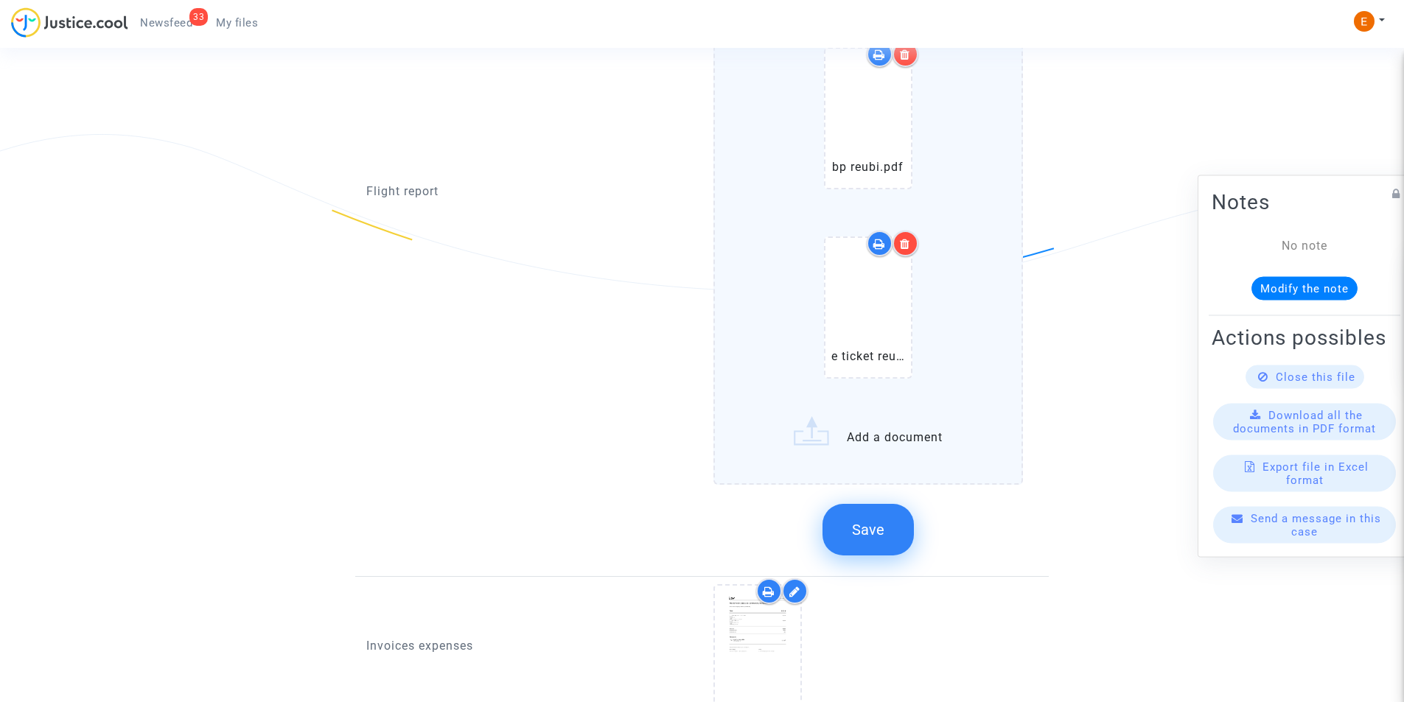
scroll to position [1838, 0]
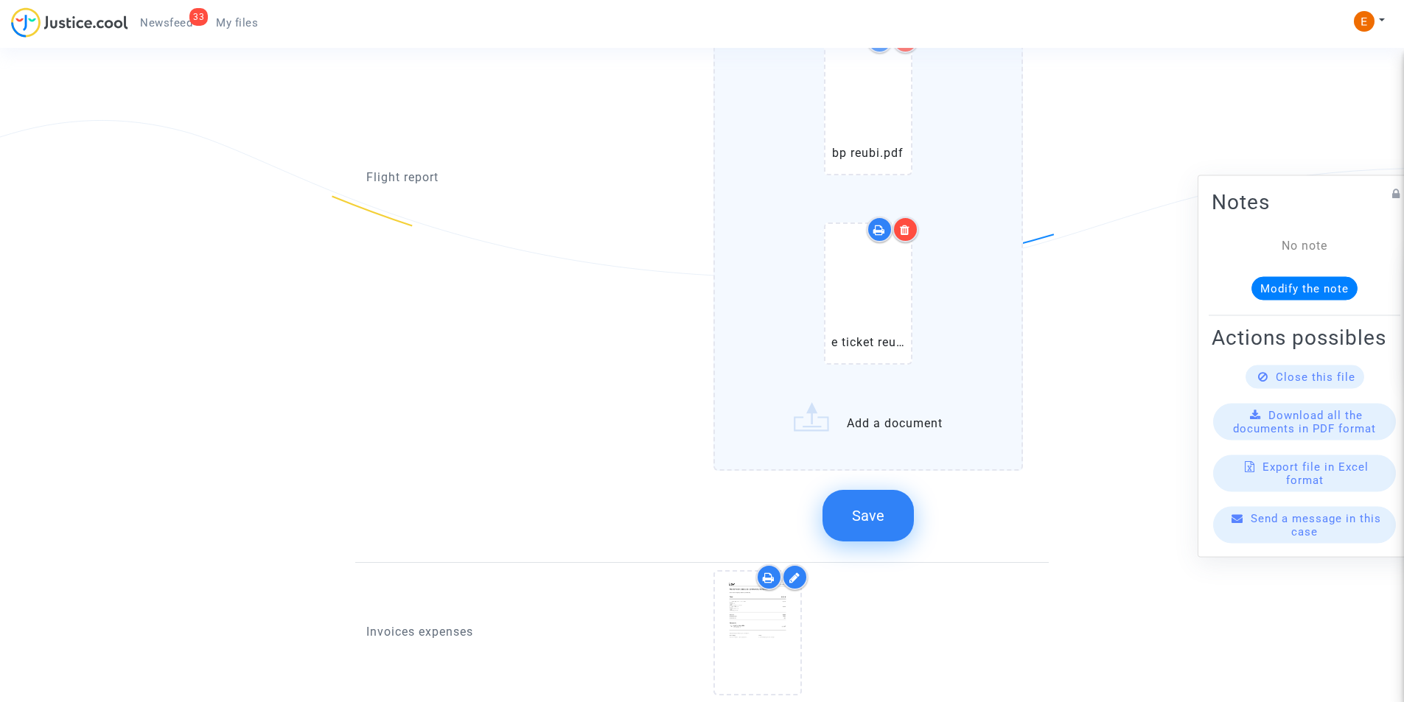
click at [873, 509] on span "Save" at bounding box center [868, 516] width 32 height 18
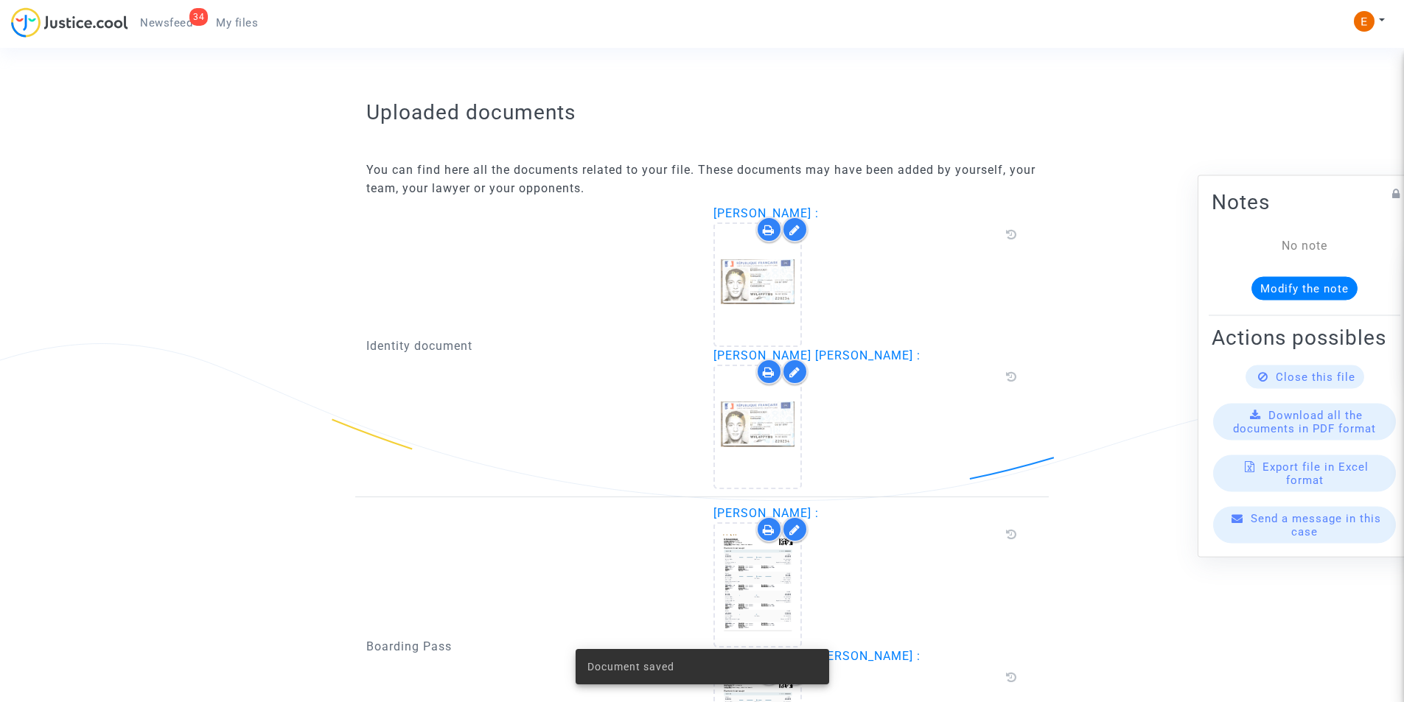
scroll to position [318, 0]
